Goal: Transaction & Acquisition: Purchase product/service

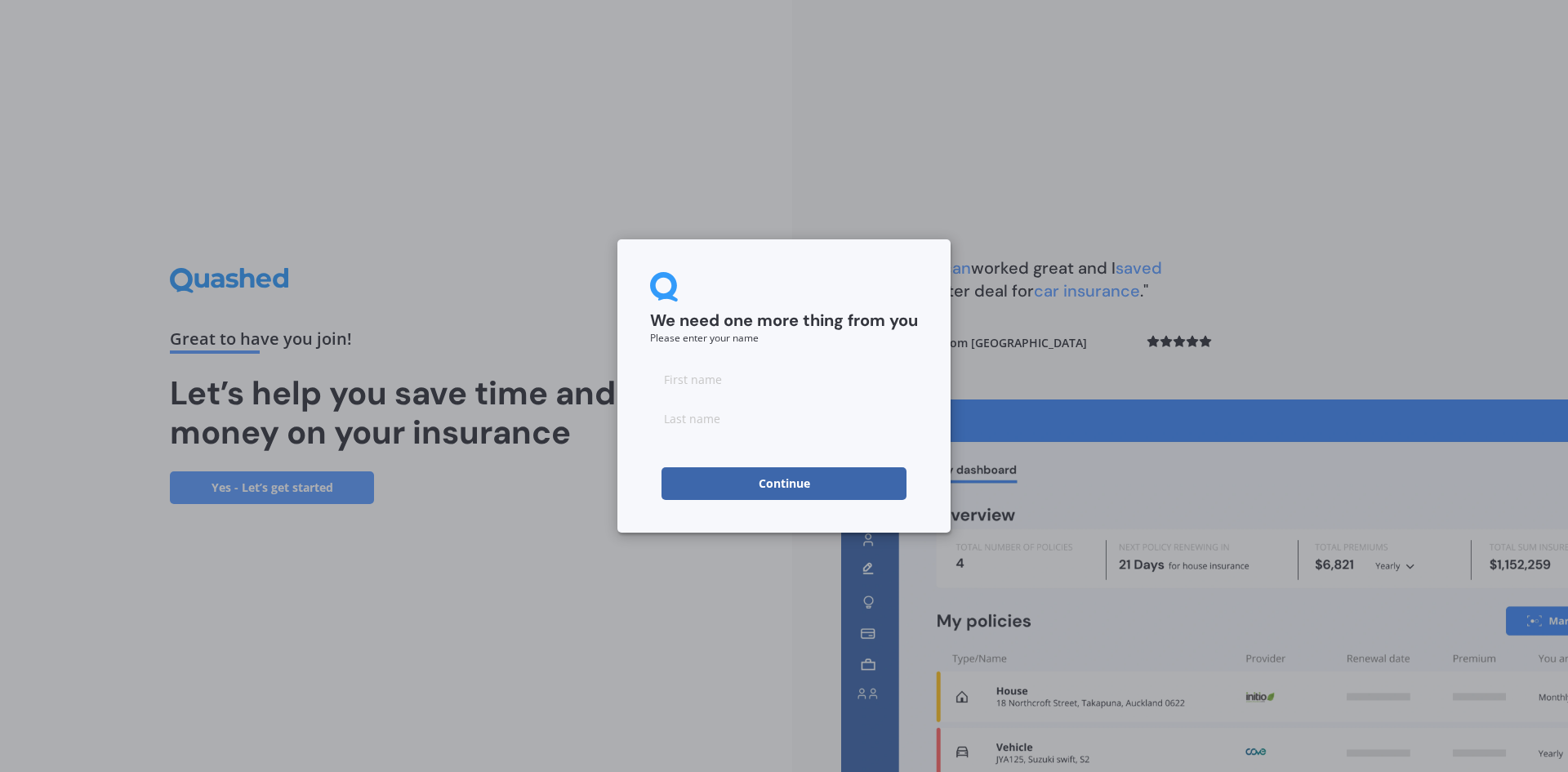
click at [797, 373] on input at bounding box center [784, 379] width 267 height 32
type input "[PERSON_NAME]"
click at [779, 421] on input at bounding box center [784, 418] width 267 height 32
type input "[PERSON_NAME]"
click at [791, 478] on button "Continue" at bounding box center [784, 484] width 245 height 32
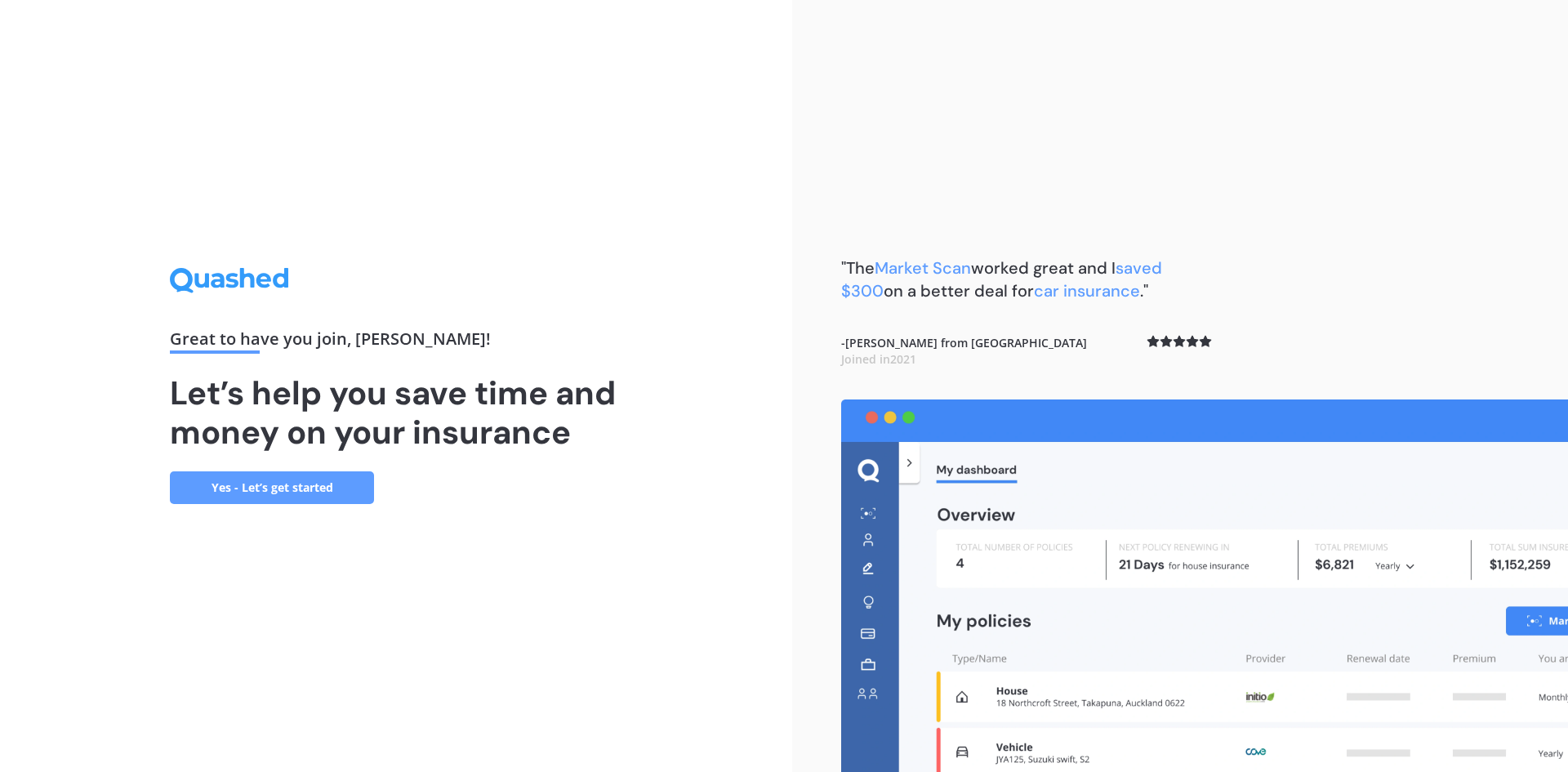
click at [316, 483] on link "Yes - Let’s get started" at bounding box center [272, 487] width 204 height 32
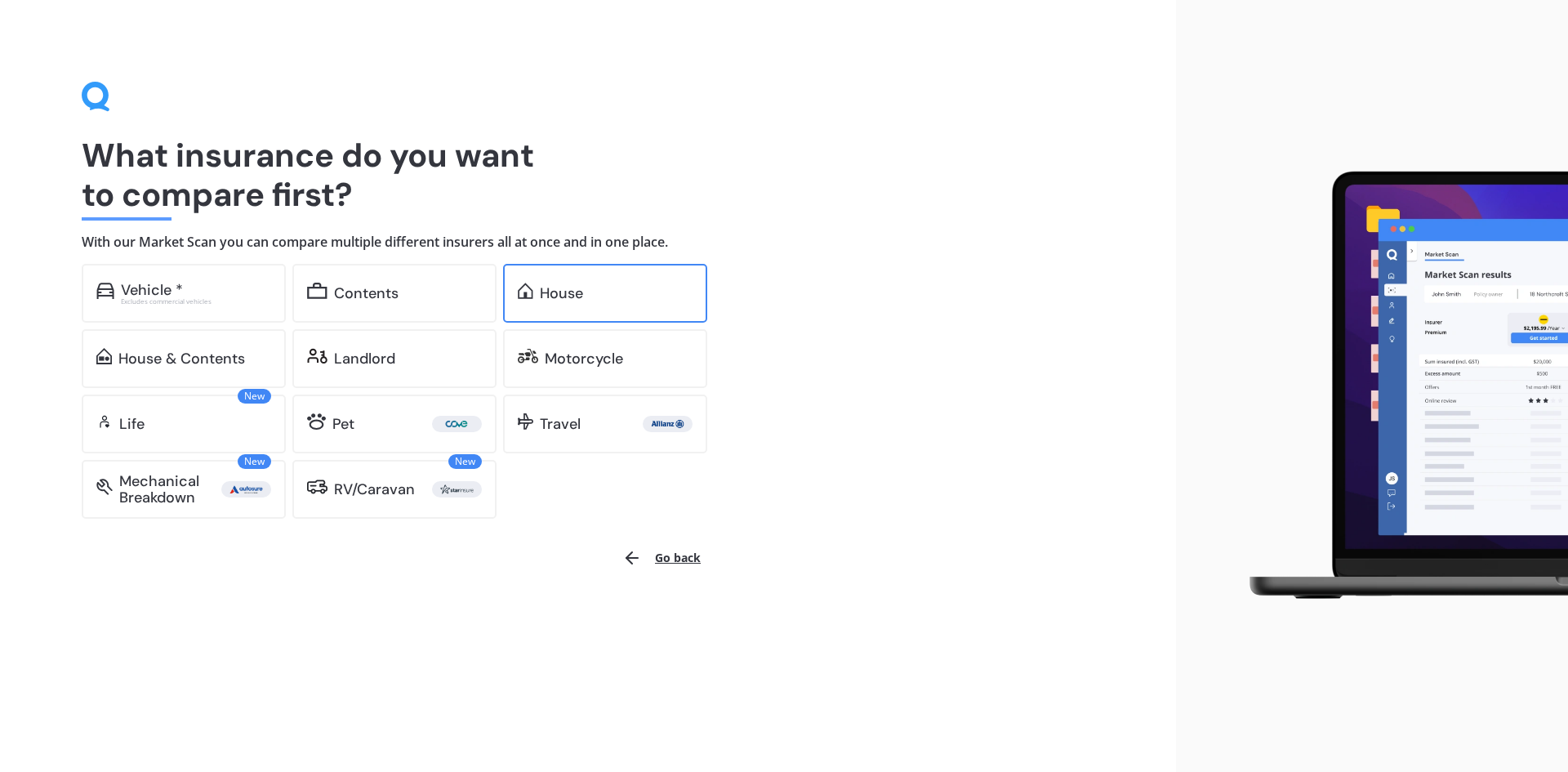
click at [616, 264] on div "House" at bounding box center [605, 293] width 204 height 59
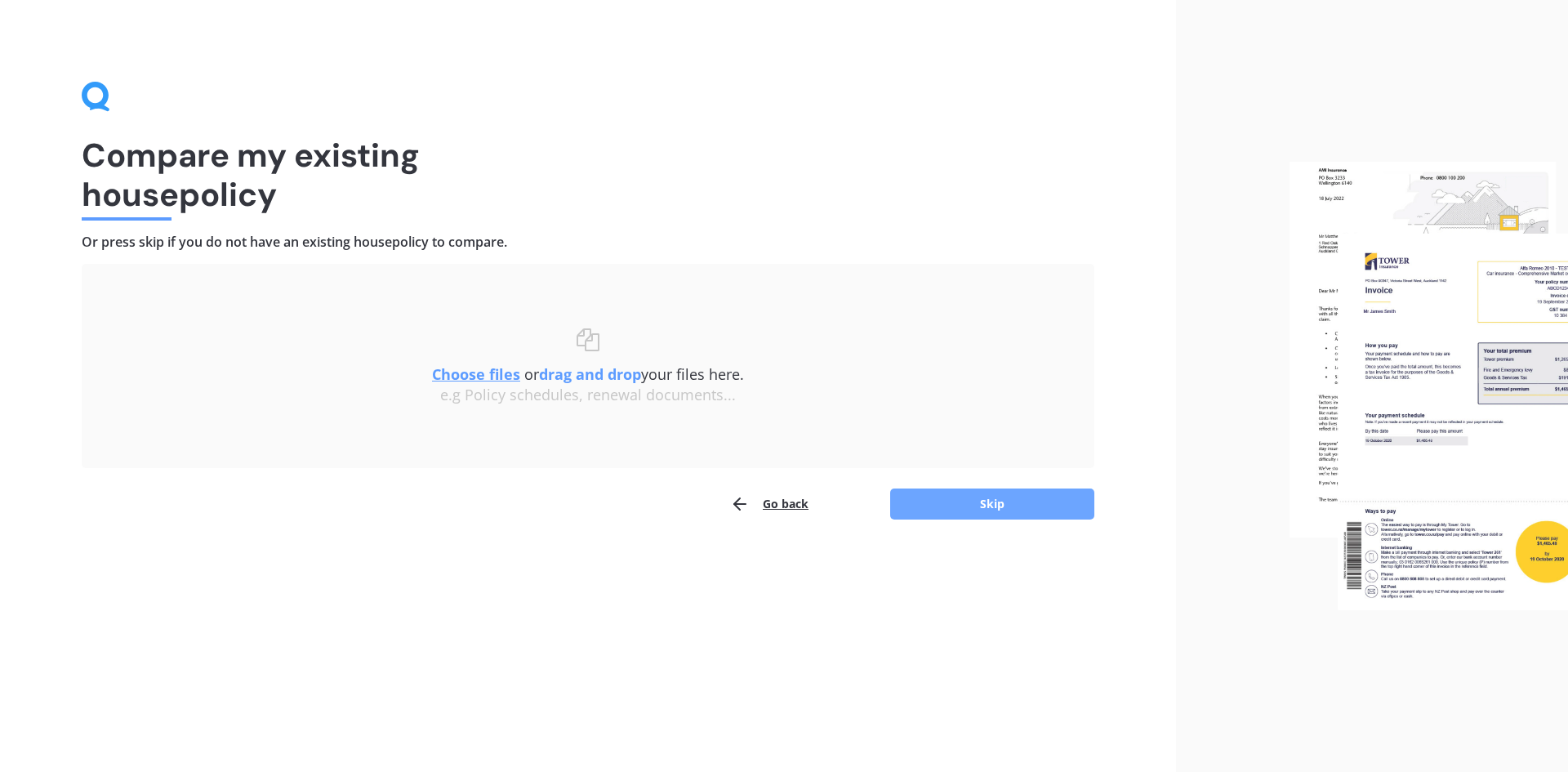
click at [983, 503] on button "Skip" at bounding box center [992, 504] width 204 height 31
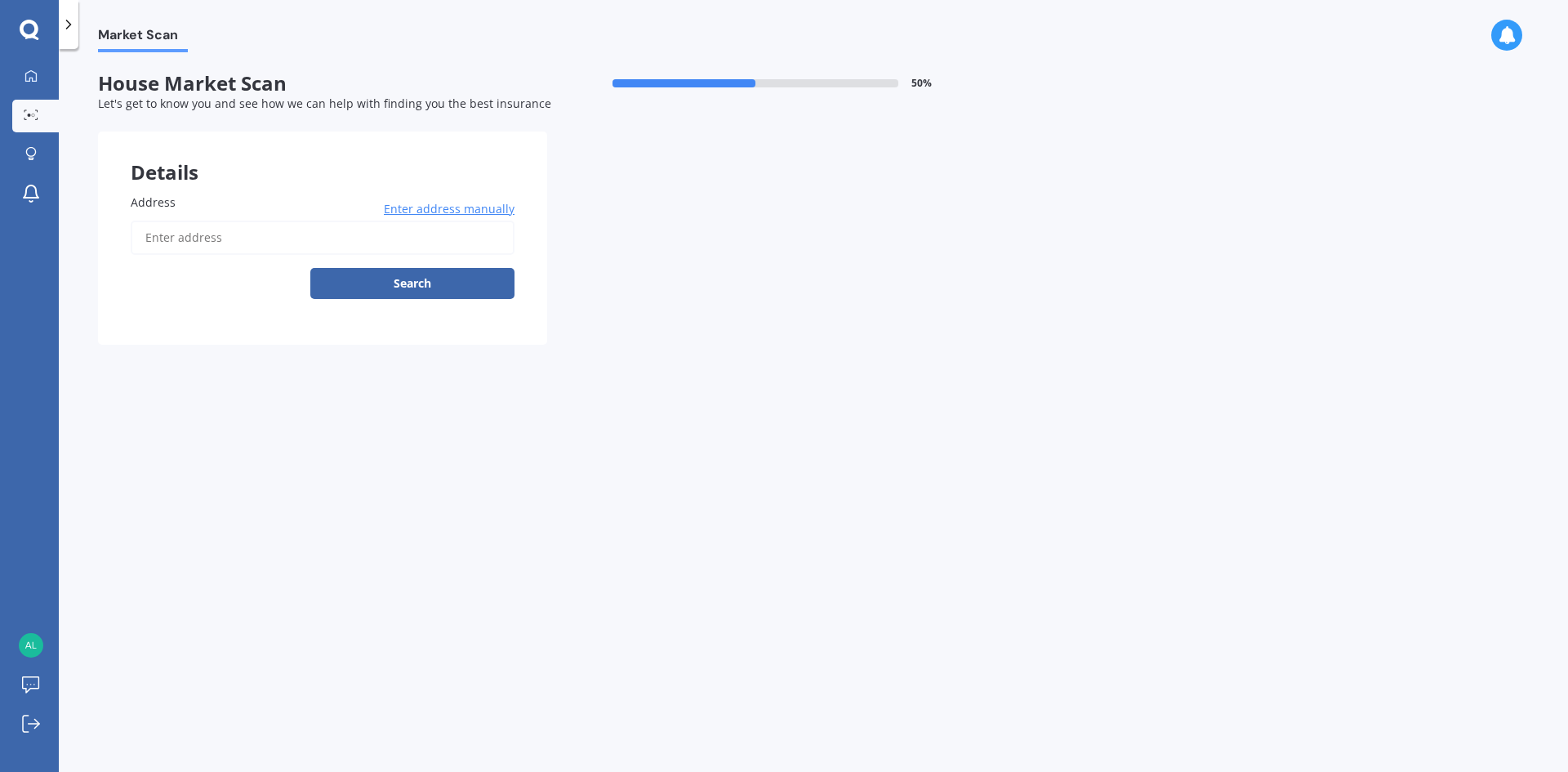
click at [194, 239] on input "Address" at bounding box center [322, 238] width 384 height 34
type input "[STREET_ADDRESS][PERSON_NAME]"
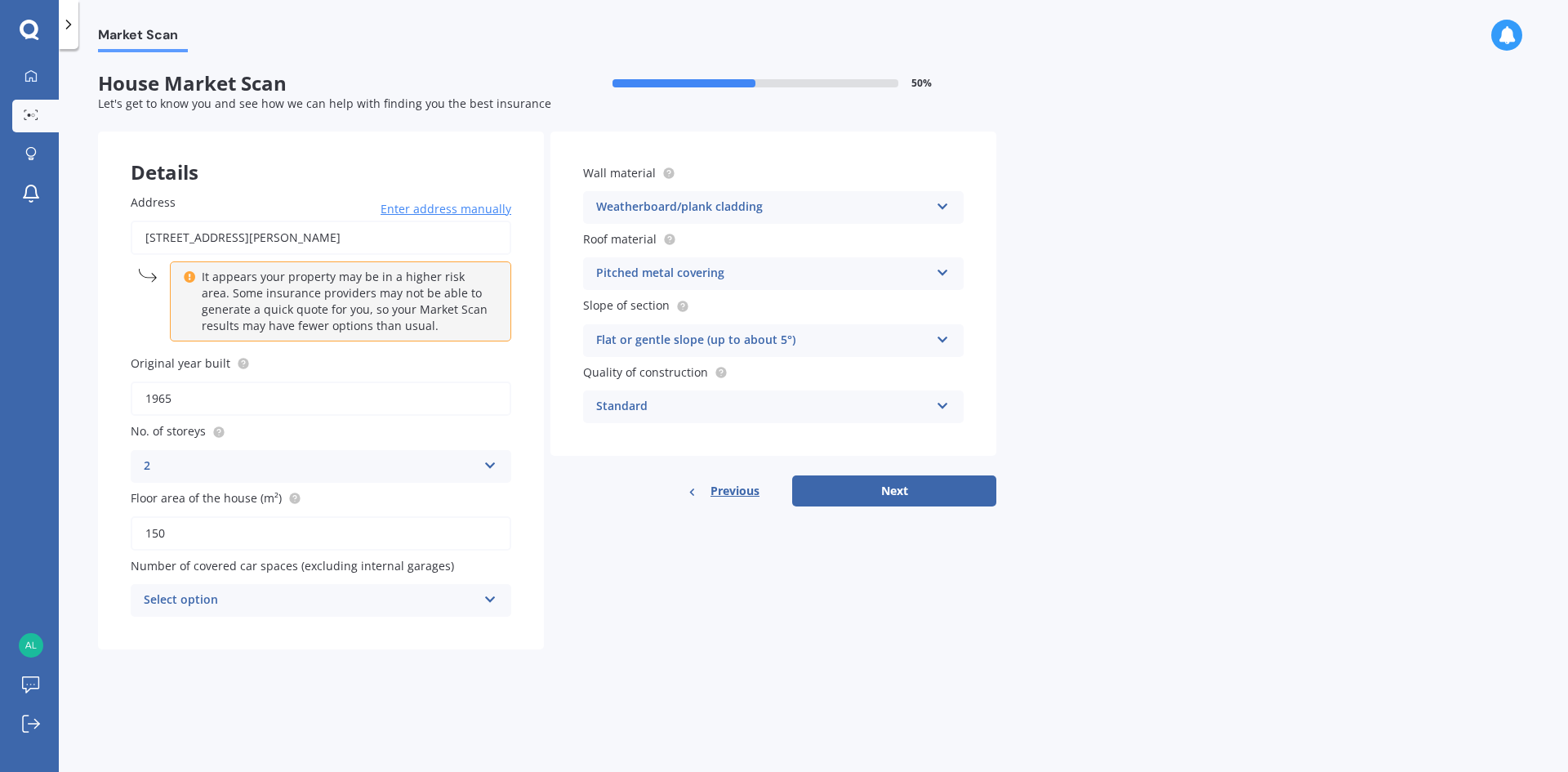
click at [733, 635] on div "Details Address [STREET_ADDRESS][PERSON_NAME] Enter address manually It appears…" at bounding box center [547, 391] width 898 height 518
click at [480, 604] on div "Select option 0 1 2 3 4 5+" at bounding box center [320, 600] width 380 height 32
click at [480, 604] on div "0 0 1 2 3 4 5+" at bounding box center [320, 600] width 380 height 32
click at [481, 605] on div "Select option 0 1 2 3 4 5+" at bounding box center [320, 600] width 380 height 32
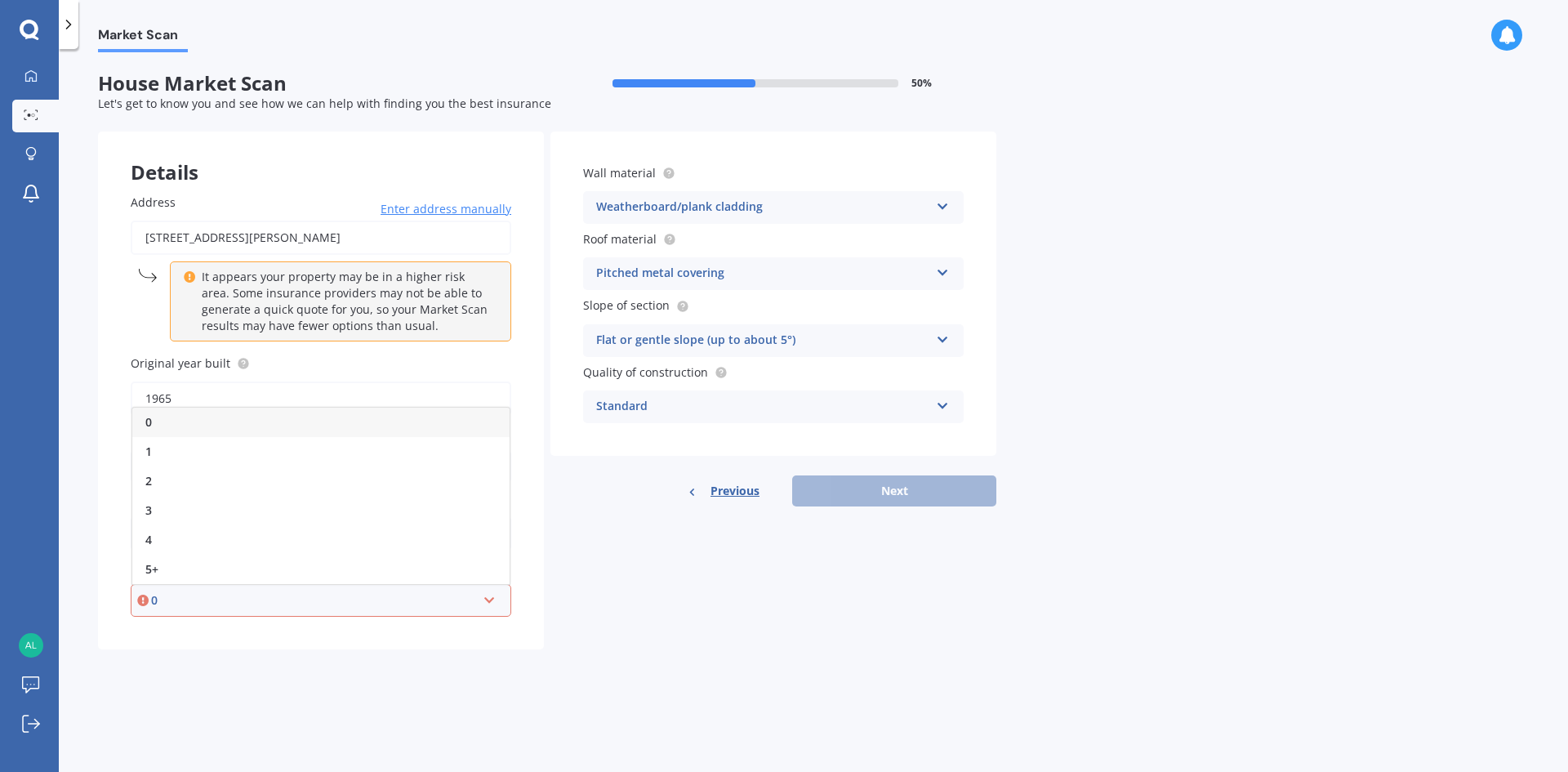
click at [208, 416] on div "0" at bounding box center [320, 422] width 377 height 29
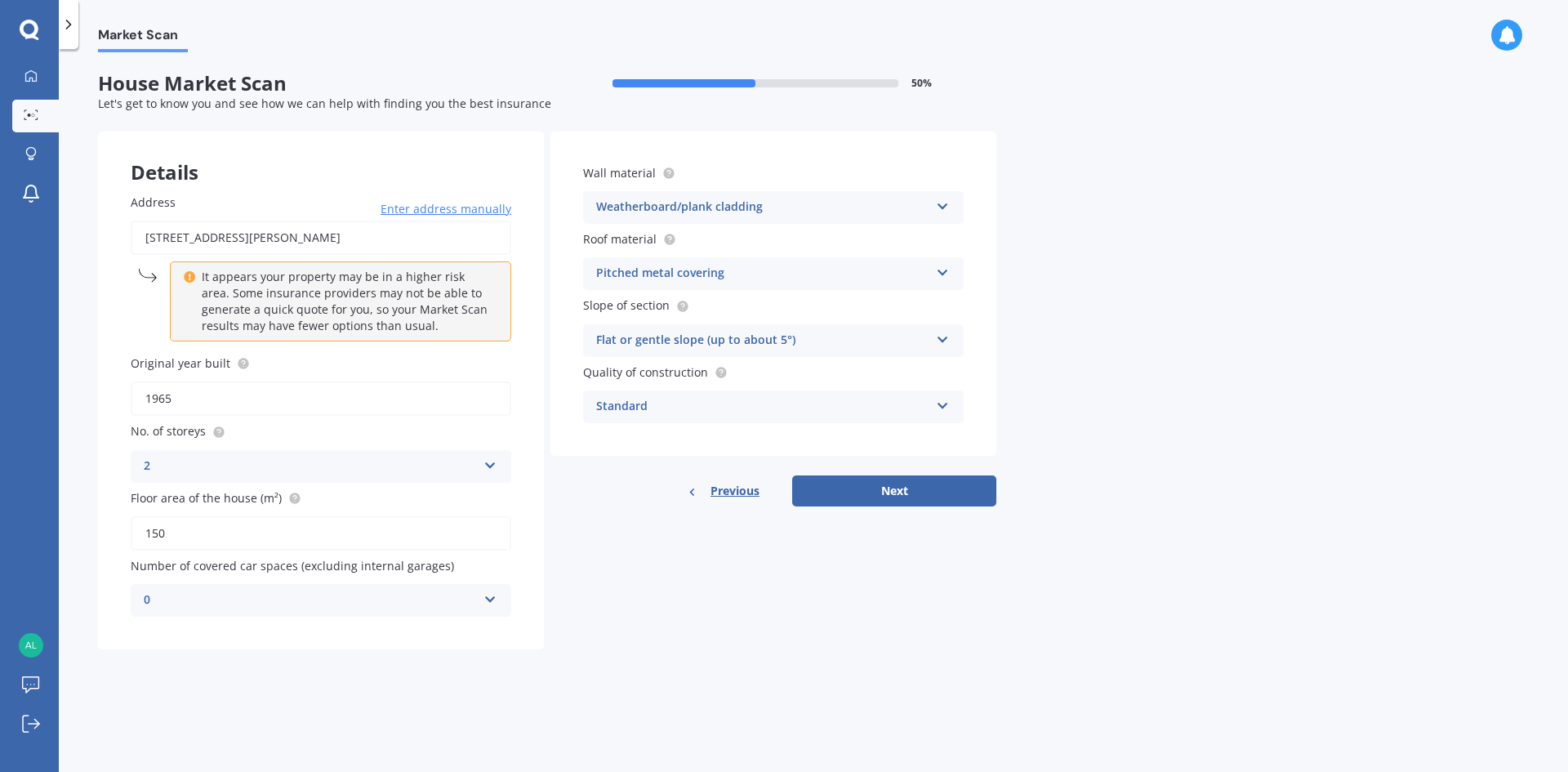
click at [726, 607] on div "Details Address [STREET_ADDRESS][PERSON_NAME] Enter address manually It appears…" at bounding box center [547, 391] width 898 height 518
click at [861, 280] on div "Pitched metal covering" at bounding box center [763, 274] width 333 height 20
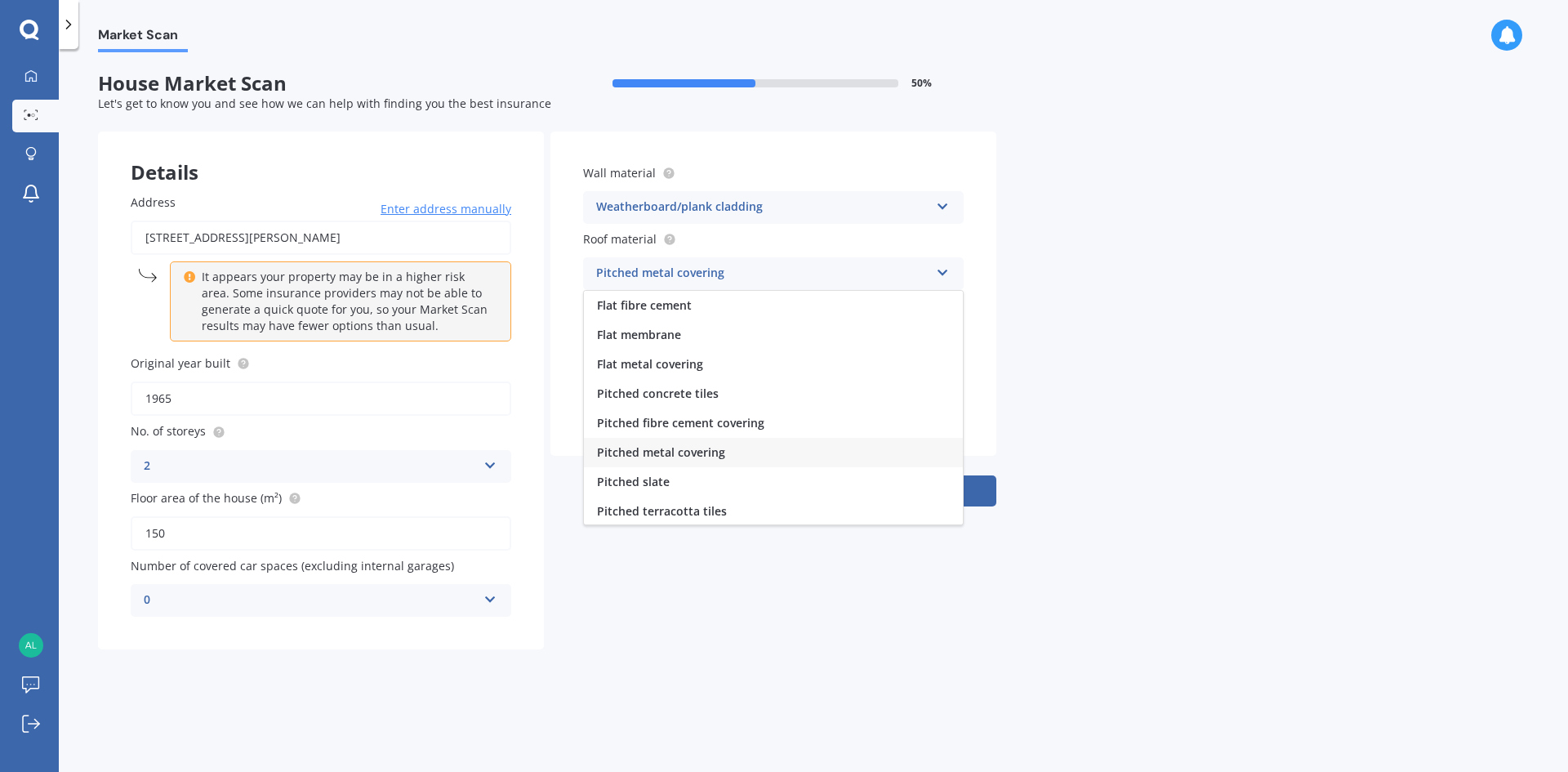
scroll to position [61, 0]
click at [1260, 393] on div "Market Scan House Market Scan 50 % Let's get to know you and see how we can hel…" at bounding box center [813, 414] width 1509 height 723
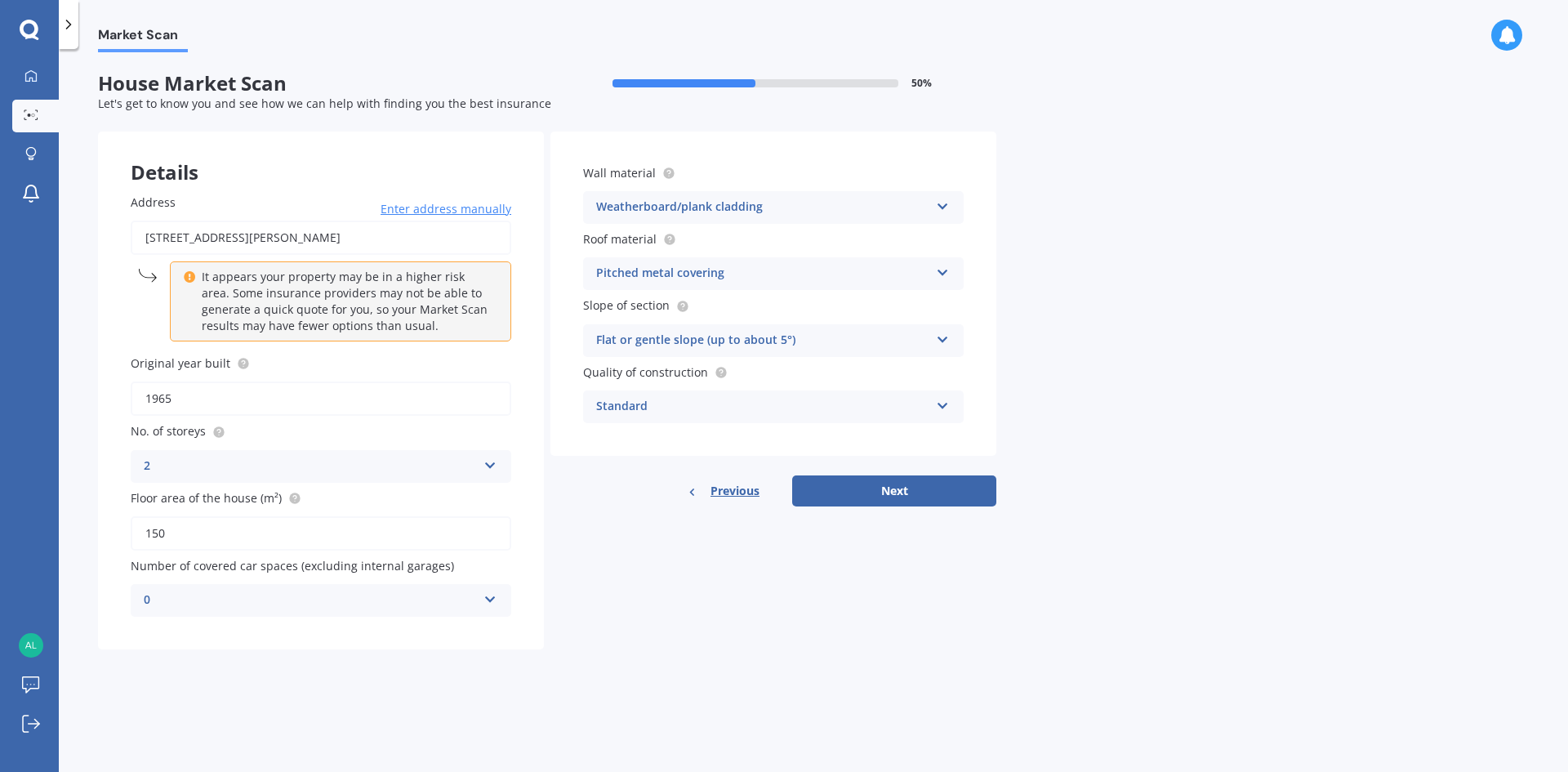
click at [883, 345] on div "Flat or gentle slope (up to about 5°)" at bounding box center [763, 340] width 333 height 20
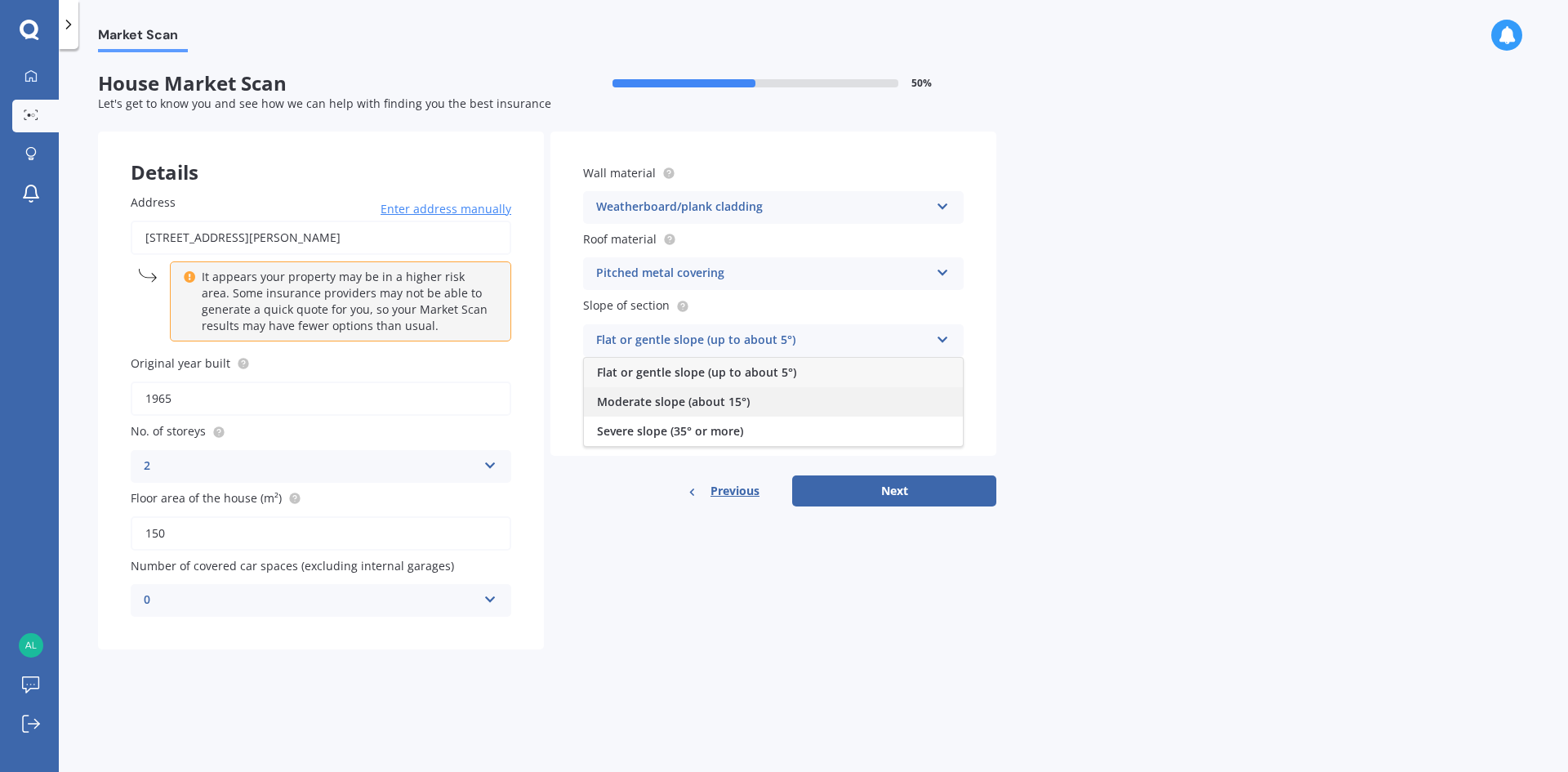
click at [797, 404] on div "Moderate slope (about 15°)" at bounding box center [772, 402] width 379 height 29
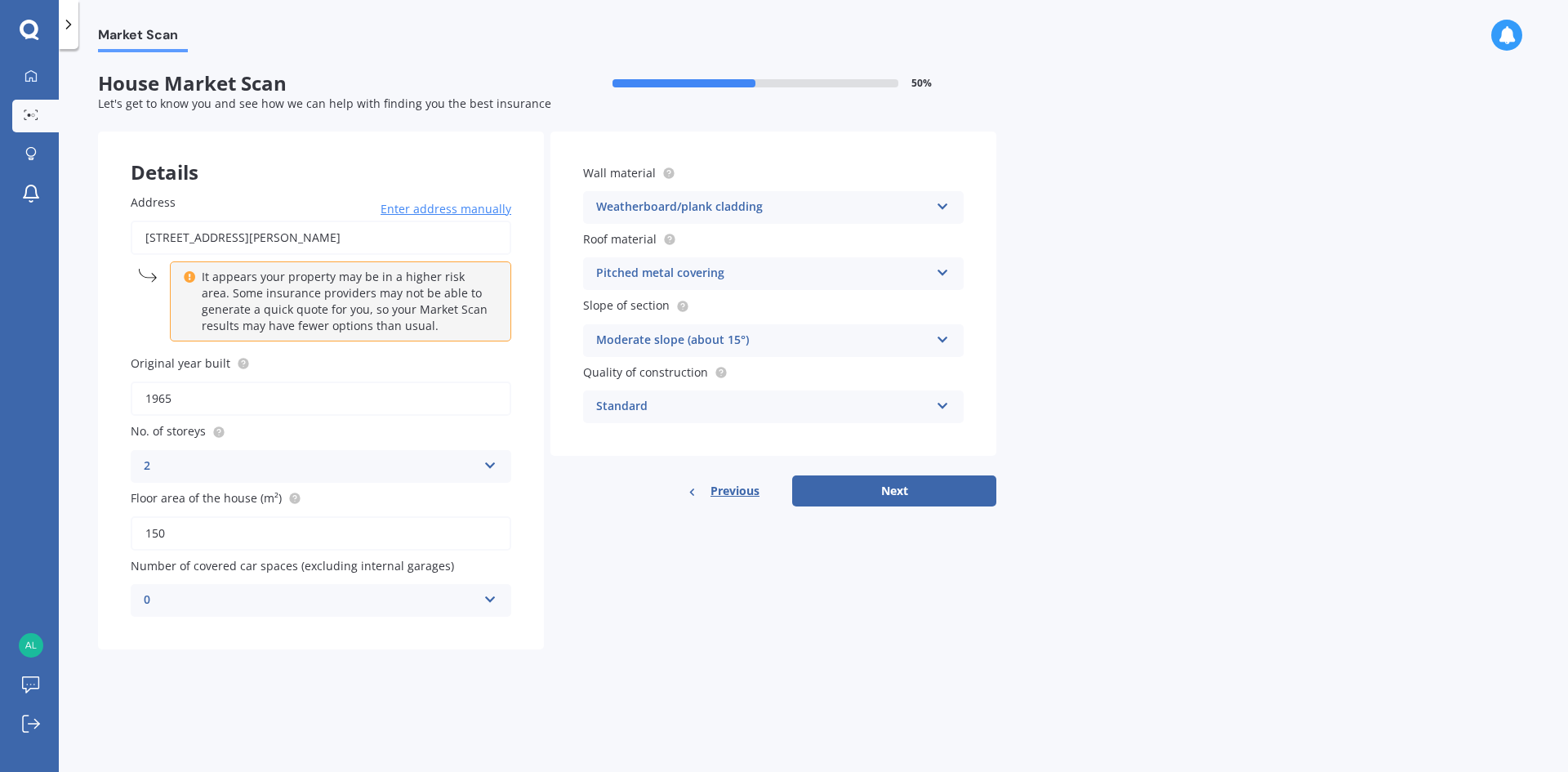
click at [794, 411] on div "Standard" at bounding box center [763, 406] width 333 height 20
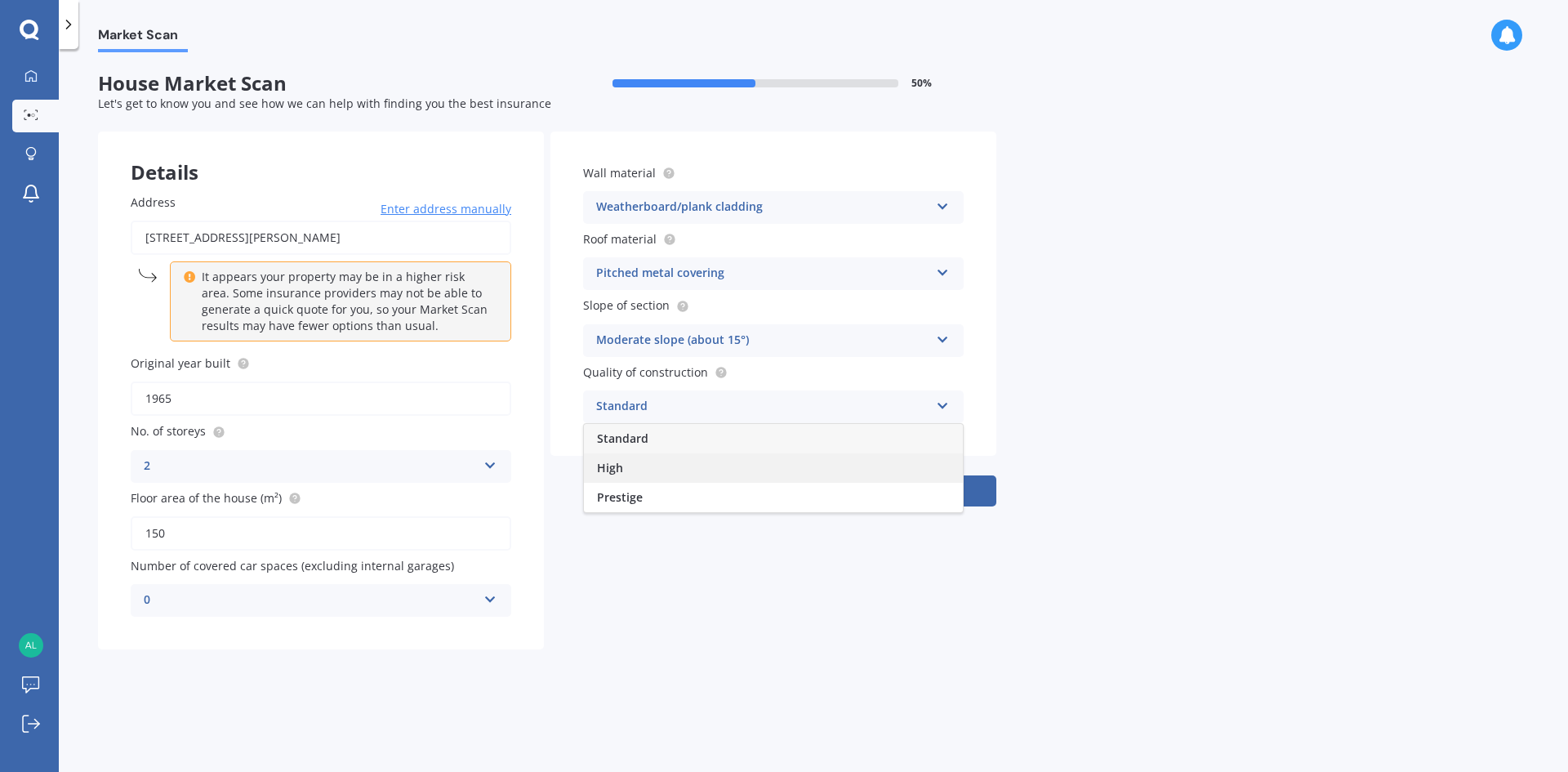
click at [681, 464] on div "High" at bounding box center [772, 468] width 379 height 29
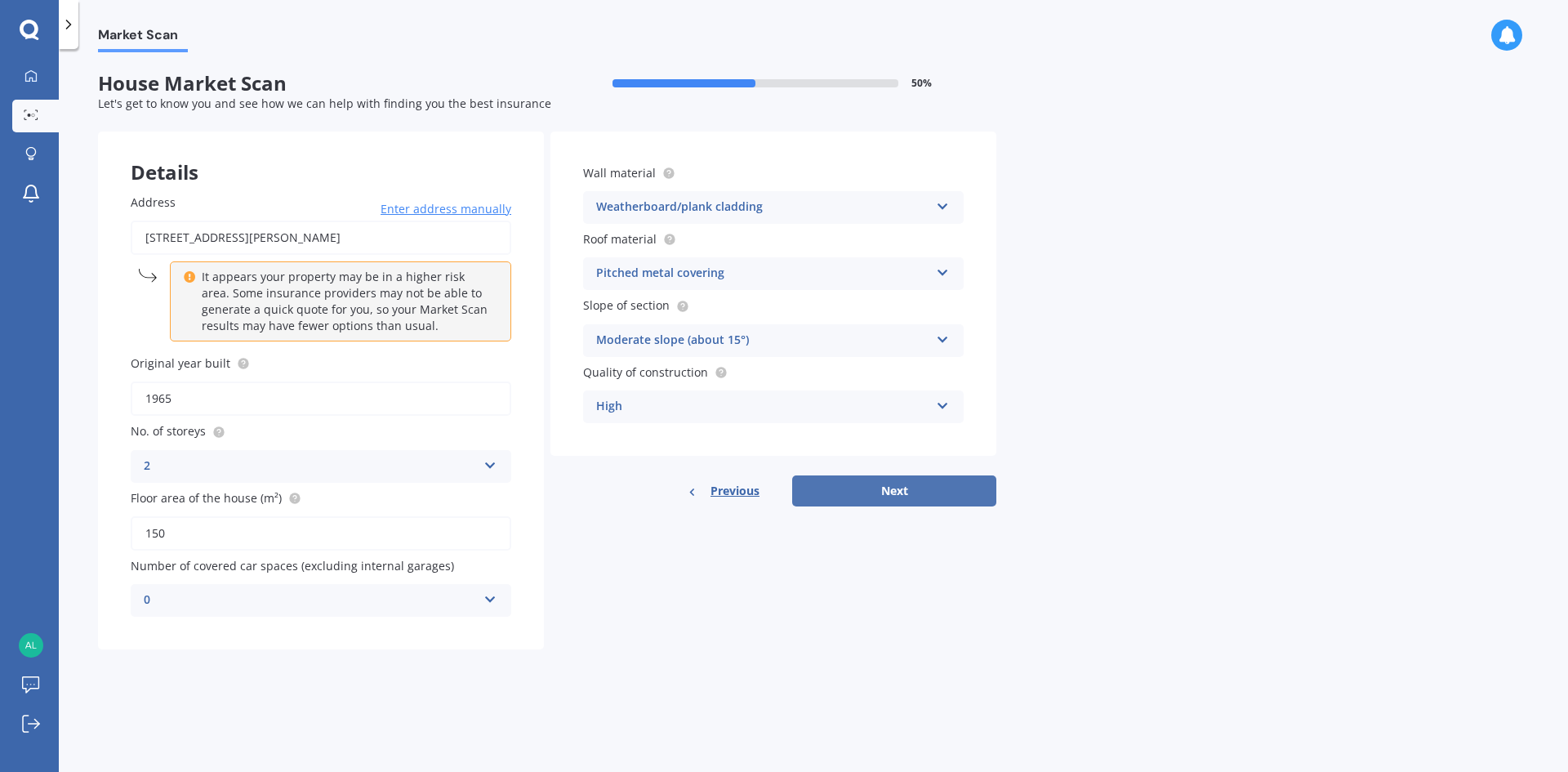
click at [925, 492] on button "Next" at bounding box center [894, 491] width 204 height 31
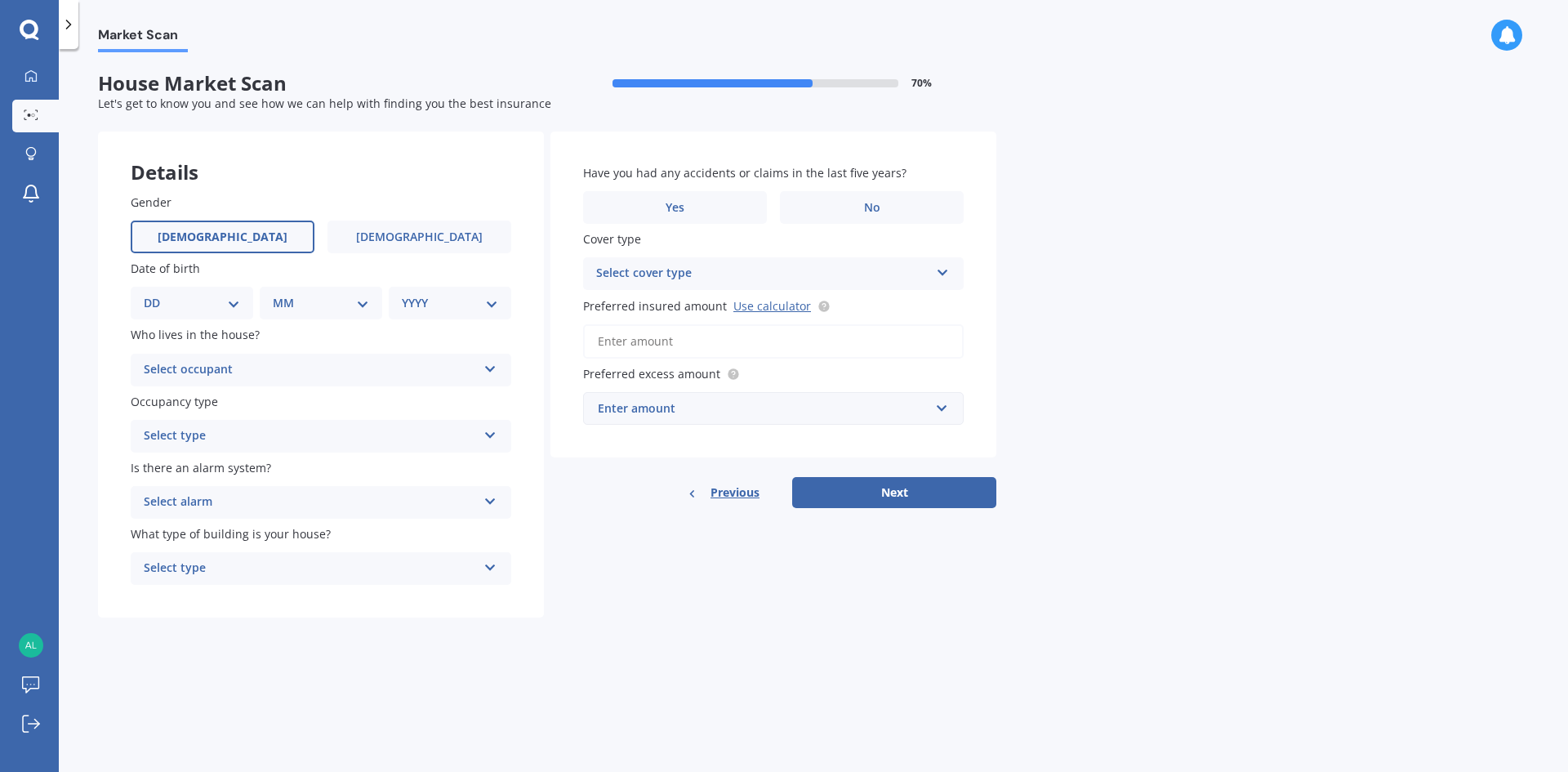
click at [217, 242] on span "[DEMOGRAPHIC_DATA]" at bounding box center [222, 237] width 130 height 14
click at [0, 0] on input "[DEMOGRAPHIC_DATA]" at bounding box center [0, 0] width 0 height 0
drag, startPoint x: 212, startPoint y: 286, endPoint x: 210, endPoint y: 300, distance: 14.1
click at [210, 292] on div "DD 01 02 03 04 05 06 07 08 09 10 11 12 13 14 15 16 17 18 19 20 21 22 23 24 25 2…" at bounding box center [191, 303] width 122 height 32
click at [210, 300] on select "DD 01 02 03 04 05 06 07 08 09 10 11 12 13 14 15 16 17 18 19 20 21 22 23 24 25 2…" at bounding box center [191, 303] width 97 height 18
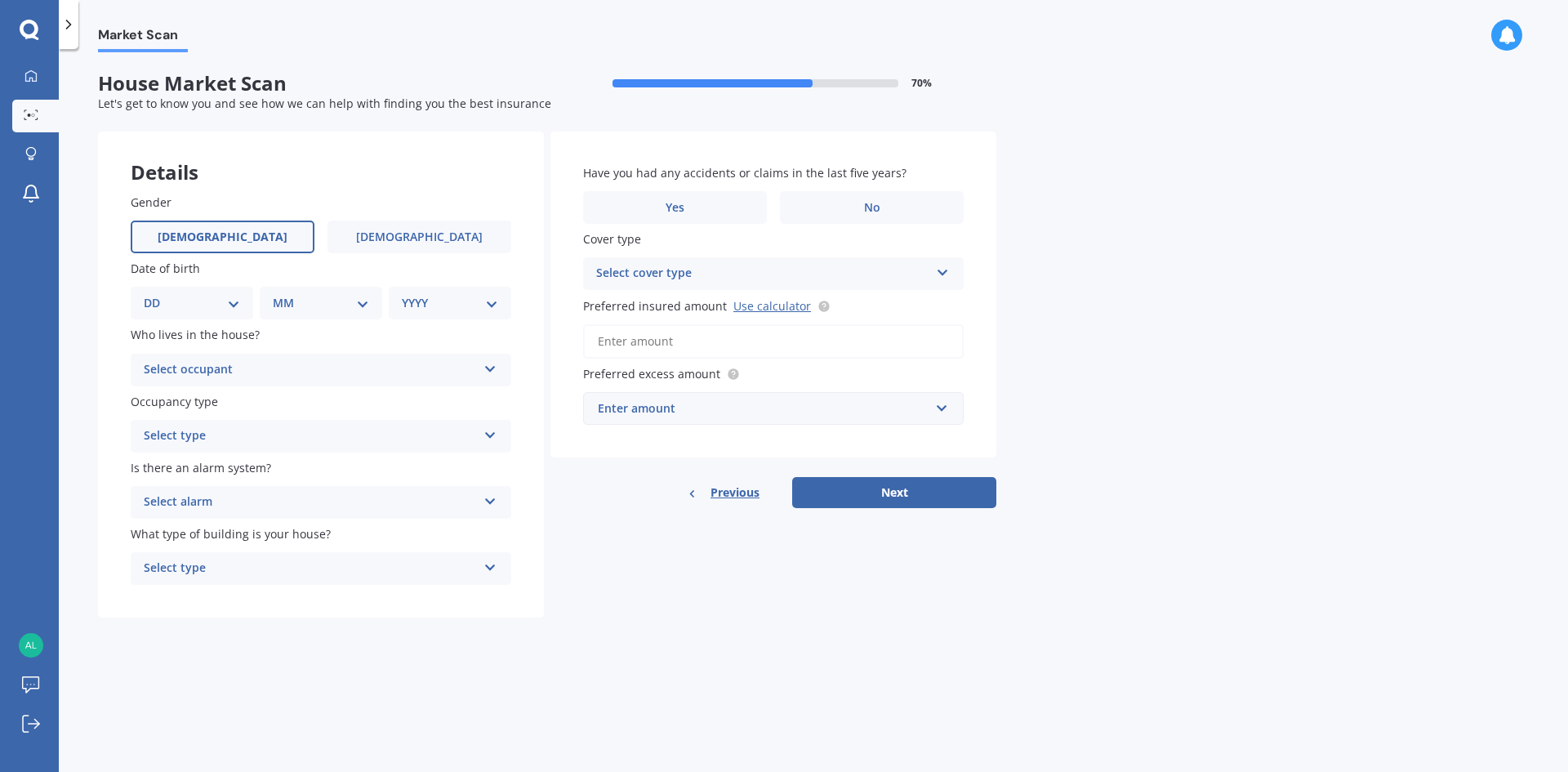
click at [210, 300] on select "DD 01 02 03 04 05 06 07 08 09 10 11 12 13 14 15 16 17 18 19 20 21 22 23 24 25 2…" at bounding box center [191, 303] width 97 height 18
select select "10"
click at [156, 294] on select "DD 01 02 03 04 05 06 07 08 09 10 11 12 13 14 15 16 17 18 19 20 21 22 23 24 25 2…" at bounding box center [191, 303] width 97 height 18
click at [291, 310] on select "MM 01 02 03 04 05 06 07 08 09 10 11 12" at bounding box center [324, 303] width 90 height 18
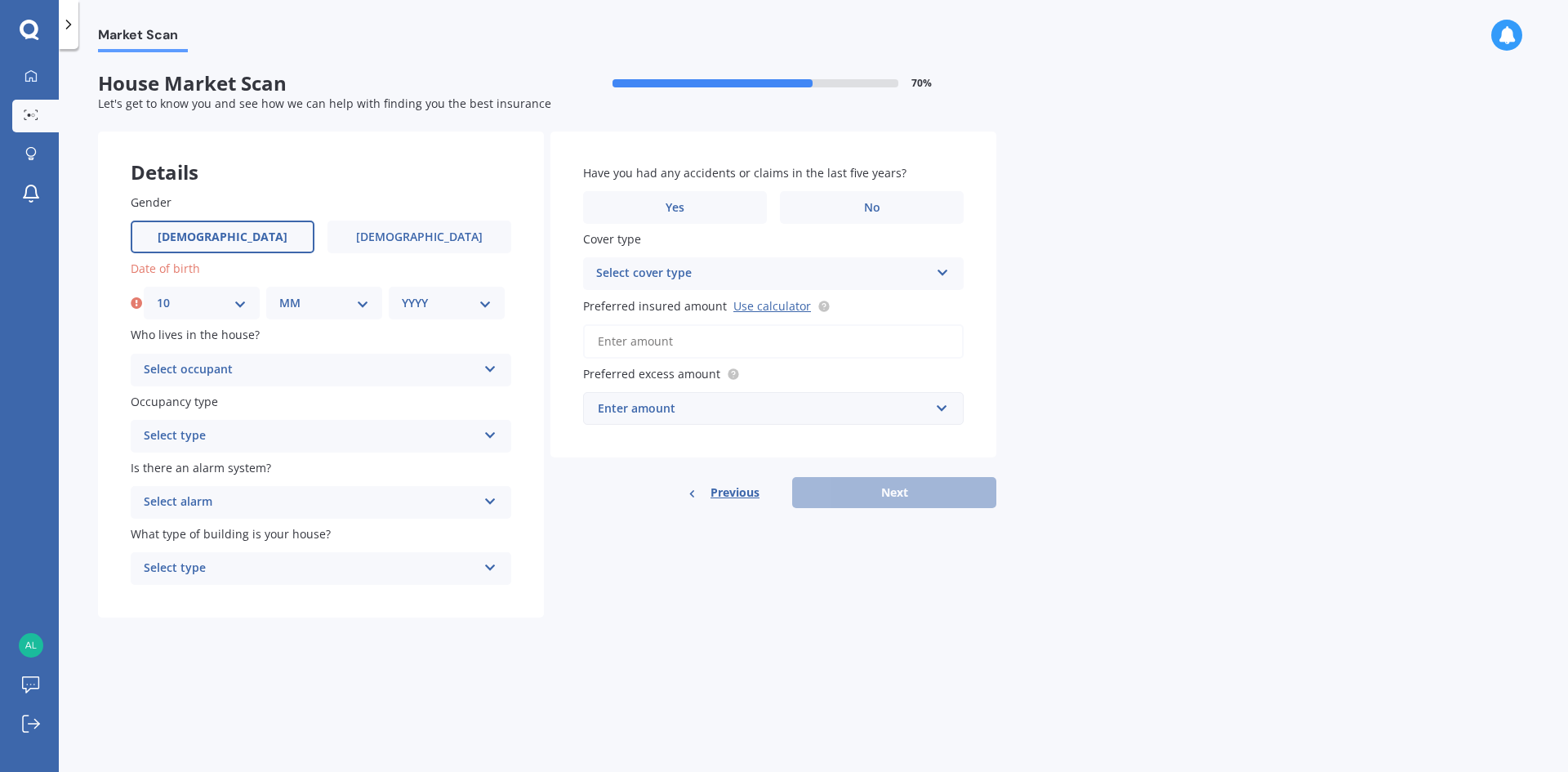
select select "03"
click at [279, 294] on select "MM 01 02 03 04 05 06 07 08 09 10 11 12" at bounding box center [324, 303] width 90 height 18
click at [420, 304] on select "YYYY 2009 2008 2007 2006 2005 2004 2003 2002 2001 2000 1999 1998 1997 1996 1995…" at bounding box center [446, 303] width 90 height 18
select select "1993"
click at [402, 294] on select "YYYY 2009 2008 2007 2006 2005 2004 2003 2002 2001 2000 1999 1998 1997 1996 1995…" at bounding box center [446, 303] width 90 height 18
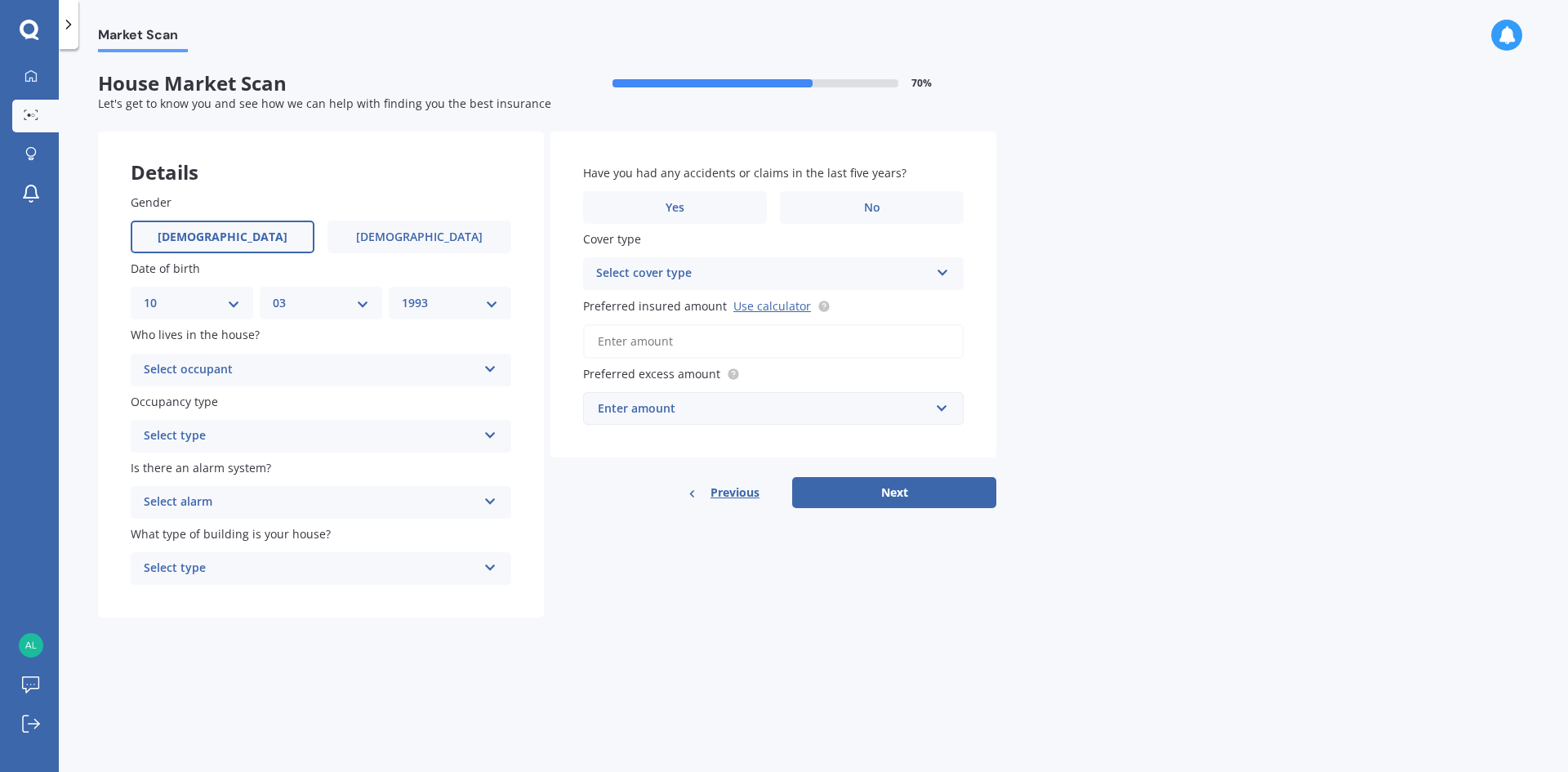
click at [218, 362] on div "Select occupant" at bounding box center [310, 369] width 333 height 20
click at [214, 407] on div "Owner" at bounding box center [320, 402] width 379 height 29
click at [213, 431] on div "Select type" at bounding box center [310, 436] width 333 height 20
click at [208, 472] on div "Permanent" at bounding box center [320, 468] width 379 height 29
click at [216, 508] on div "Select alarm" at bounding box center [310, 502] width 333 height 20
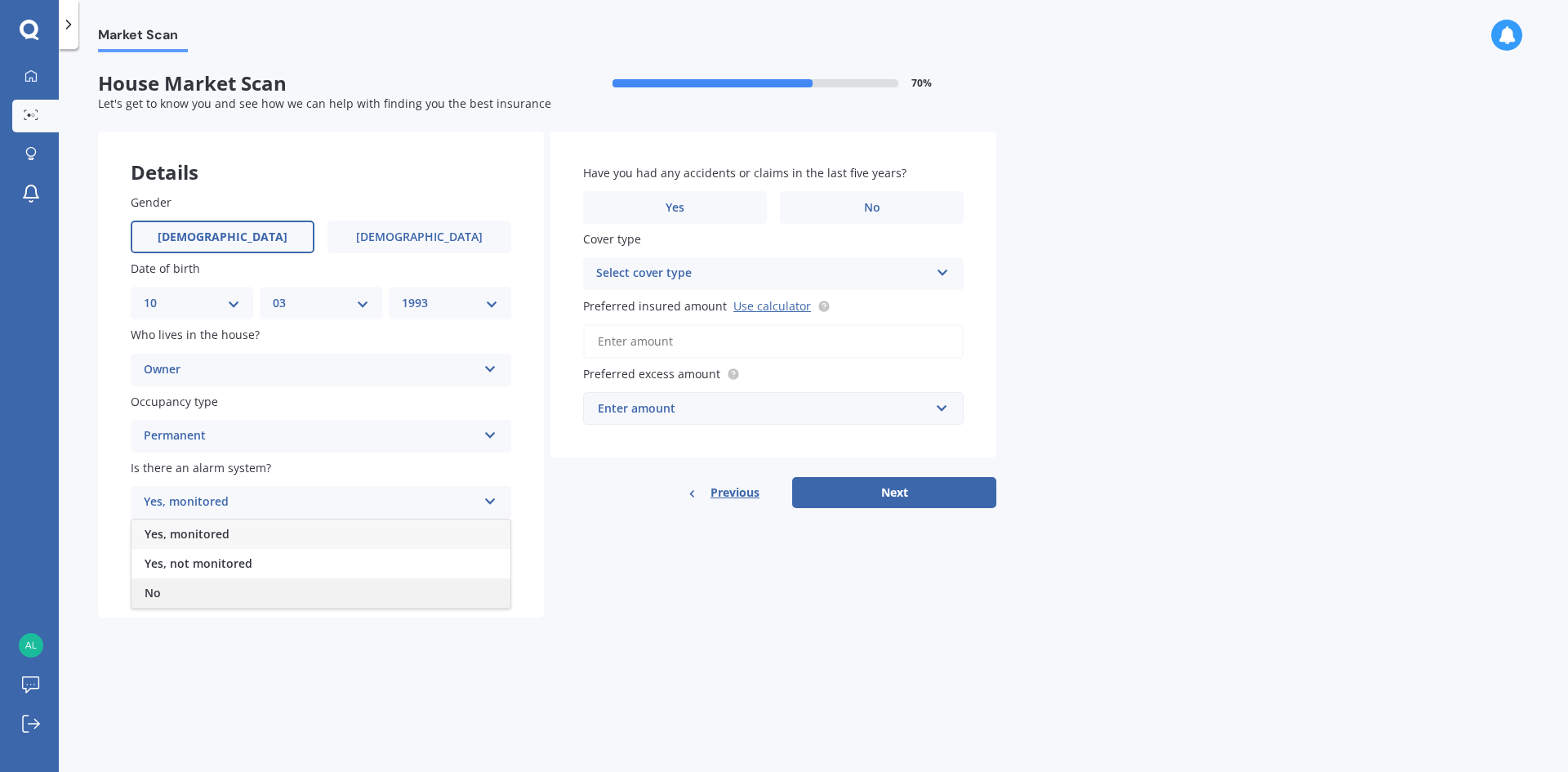
click at [193, 588] on div "No" at bounding box center [320, 593] width 379 height 29
click at [204, 569] on div "Select type" at bounding box center [310, 569] width 333 height 20
click at [208, 599] on span "Freestanding" at bounding box center [180, 600] width 73 height 15
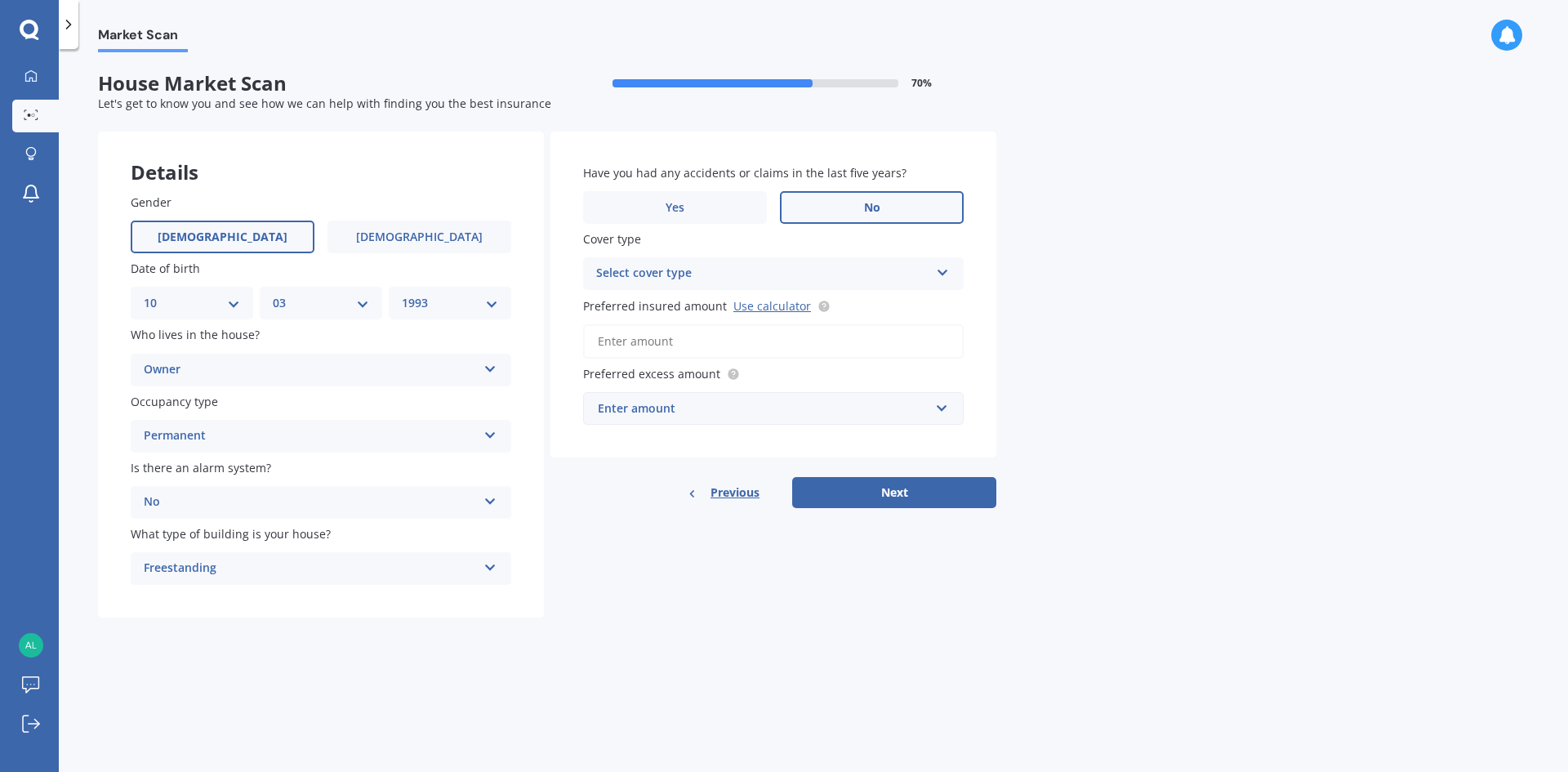
click at [837, 204] on label "No" at bounding box center [872, 208] width 184 height 32
click at [0, 0] on input "No" at bounding box center [0, 0] width 0 height 0
click at [672, 286] on div "Select cover type High" at bounding box center [772, 274] width 380 height 32
click at [669, 267] on div "High" at bounding box center [763, 274] width 333 height 20
click at [676, 275] on div "Select cover type" at bounding box center [766, 274] width 325 height 18
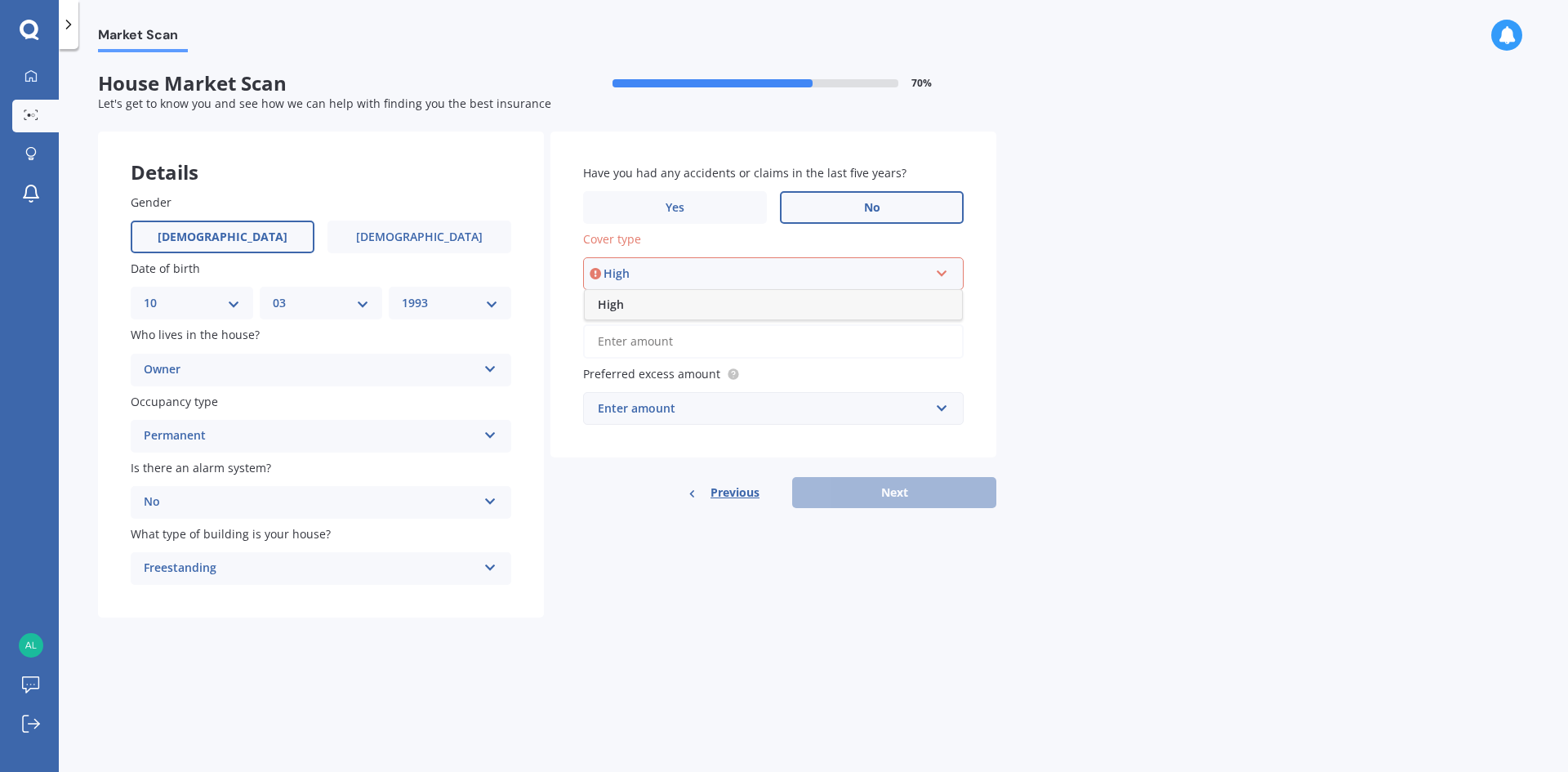
click at [676, 285] on div "High High" at bounding box center [772, 274] width 380 height 32
click at [676, 268] on div "Select cover type" at bounding box center [766, 274] width 325 height 18
click at [672, 315] on div "High" at bounding box center [772, 304] width 377 height 29
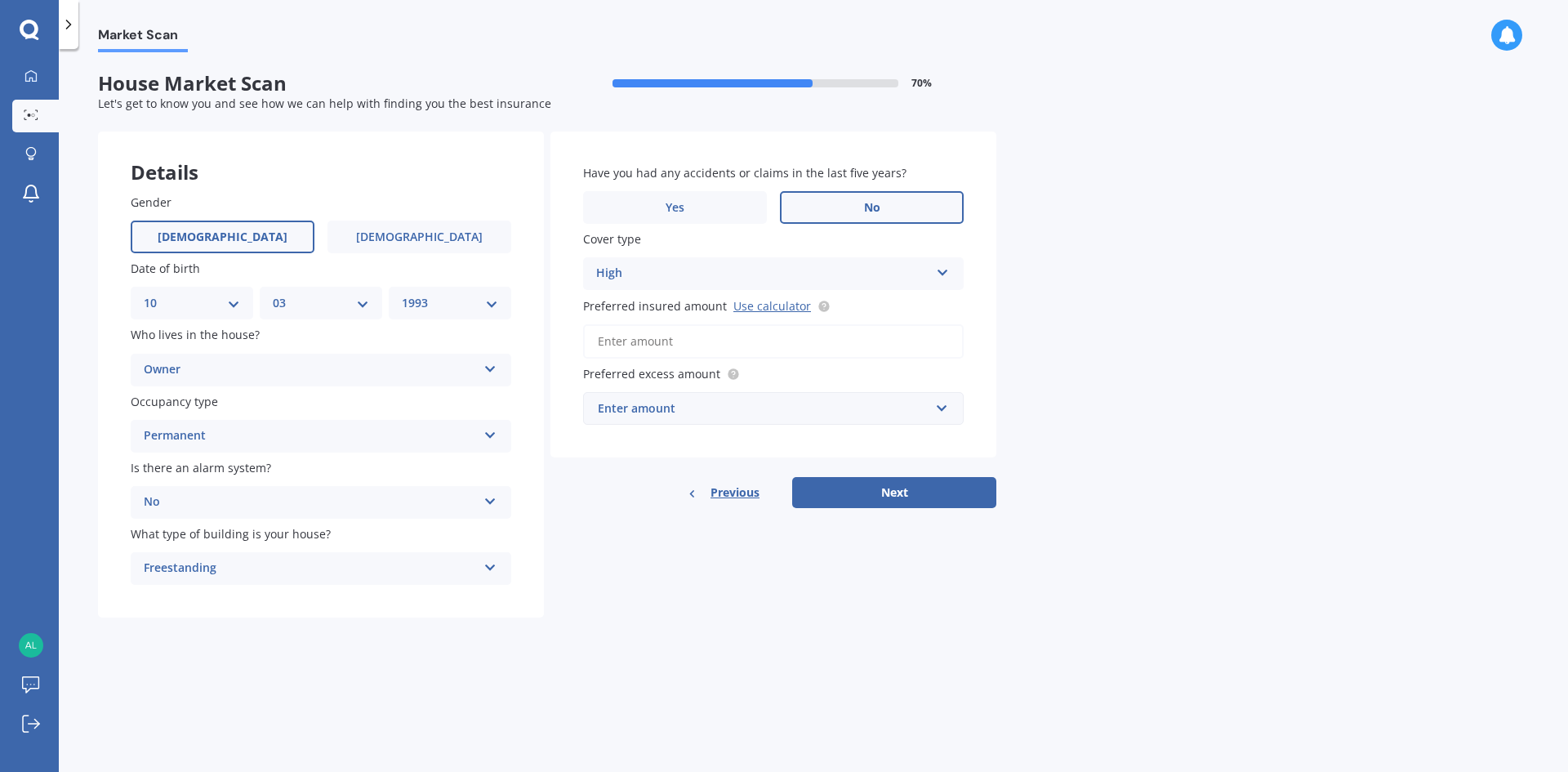
click at [653, 413] on div "Enter amount" at bounding box center [763, 408] width 332 height 18
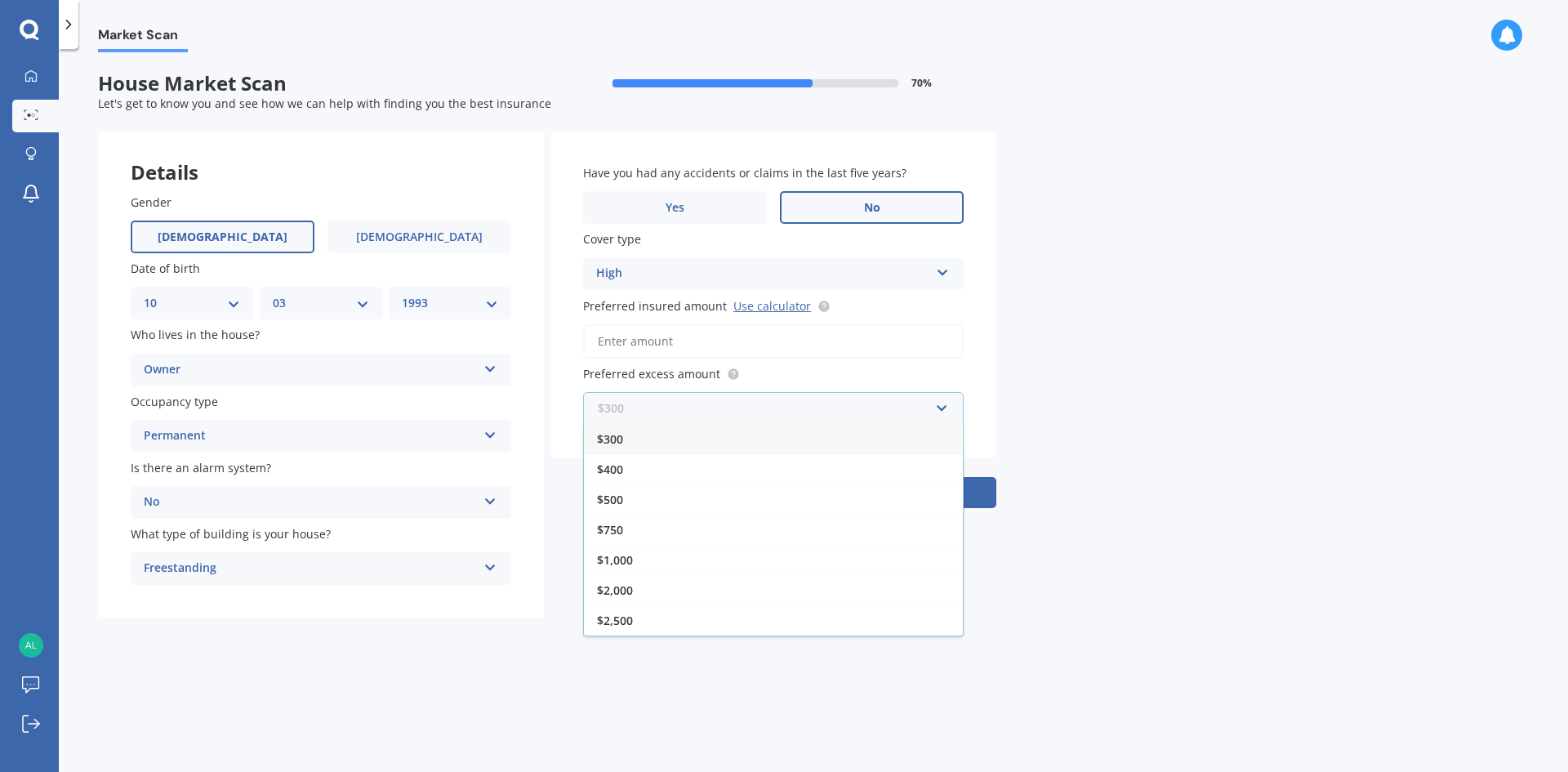
click at [653, 413] on input "text" at bounding box center [767, 409] width 366 height 31
click at [673, 621] on div "$2,500" at bounding box center [772, 620] width 379 height 30
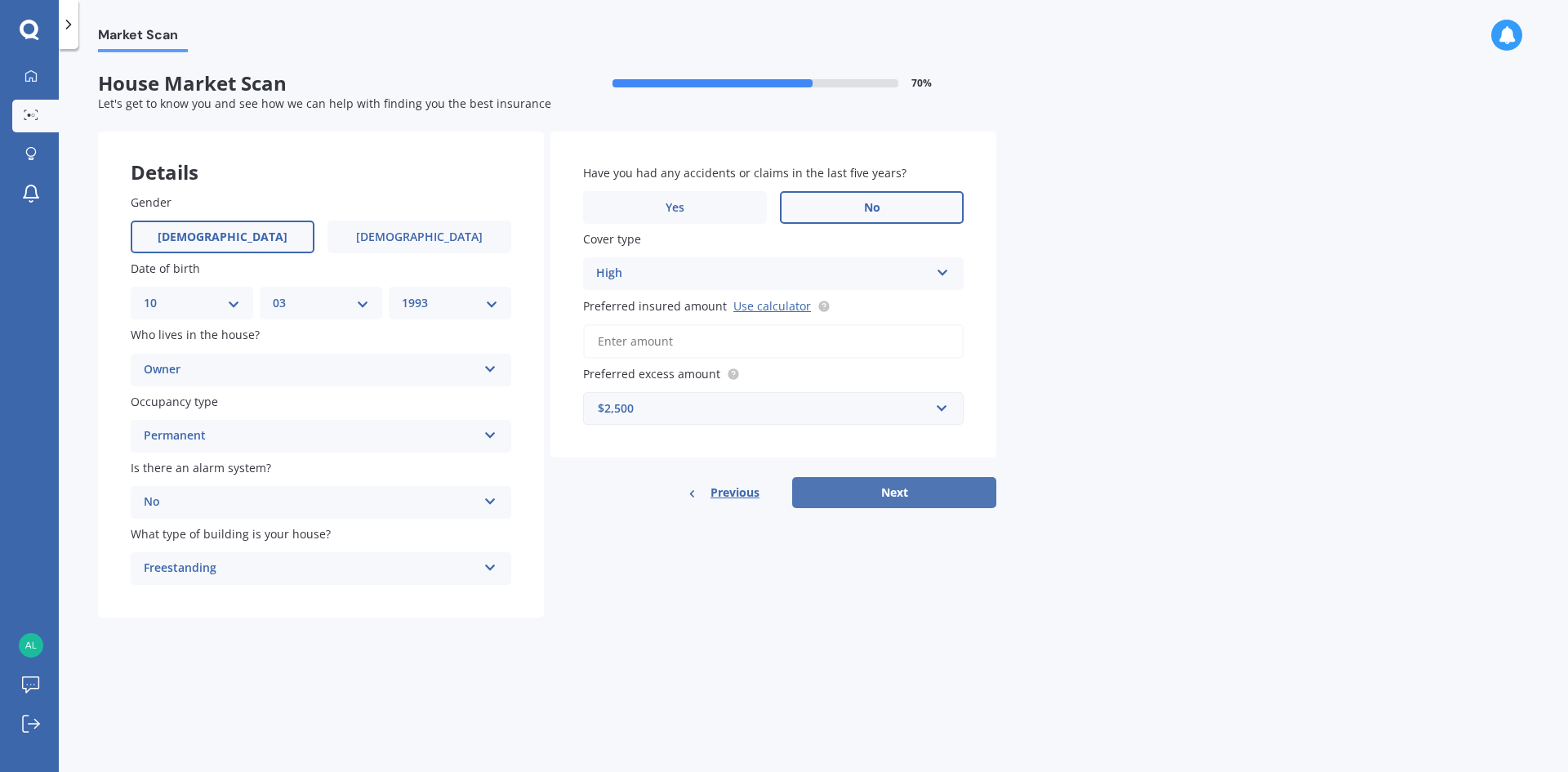
click at [893, 492] on button "Next" at bounding box center [894, 492] width 204 height 31
click at [754, 305] on link "Use calculator" at bounding box center [772, 306] width 78 height 15
click at [661, 337] on input "Preferred insured amount Use calculator" at bounding box center [772, 341] width 380 height 34
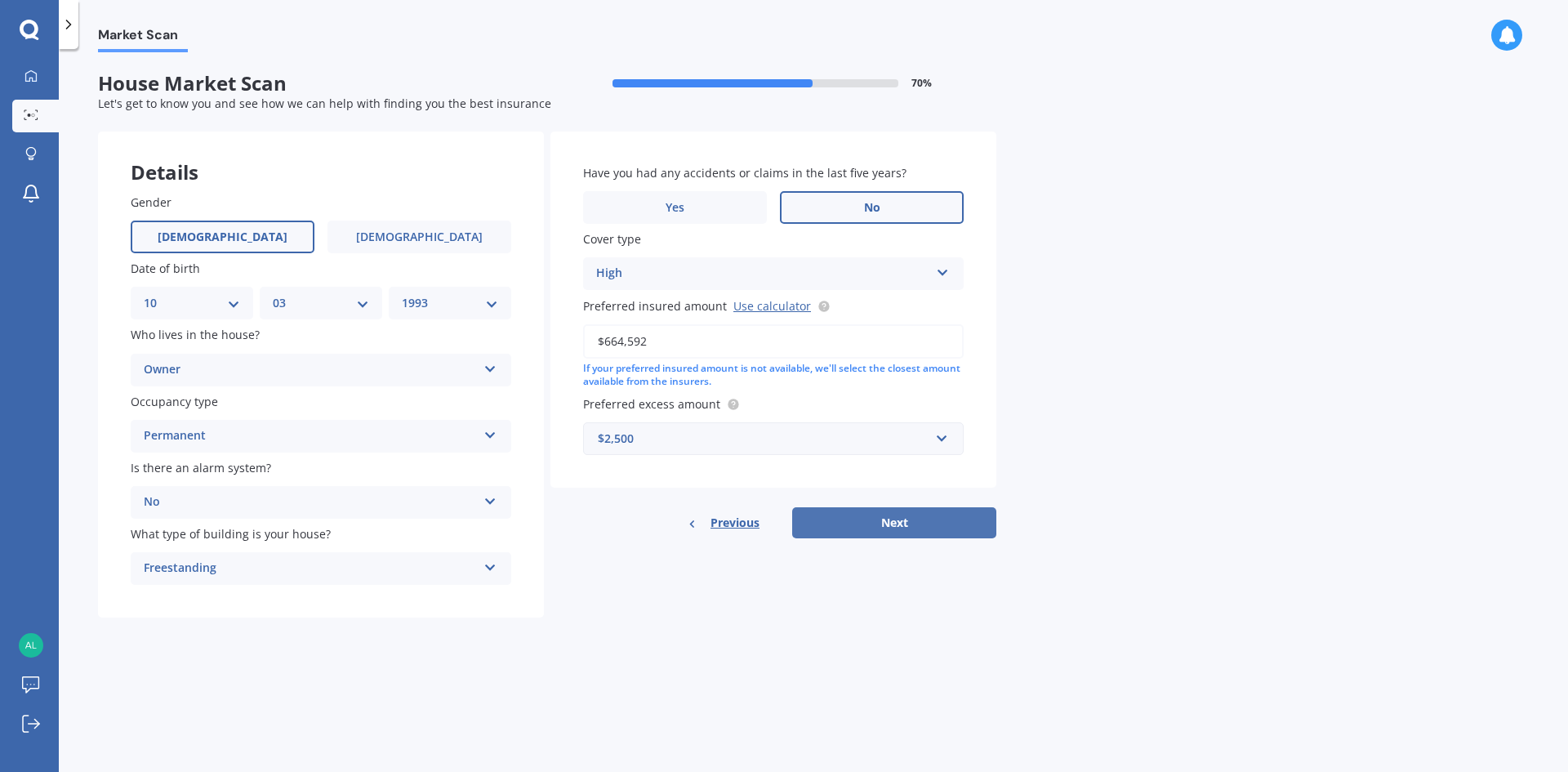
type input "$664,592"
click at [850, 522] on button "Next" at bounding box center [894, 522] width 204 height 31
select select "10"
select select "03"
select select "1993"
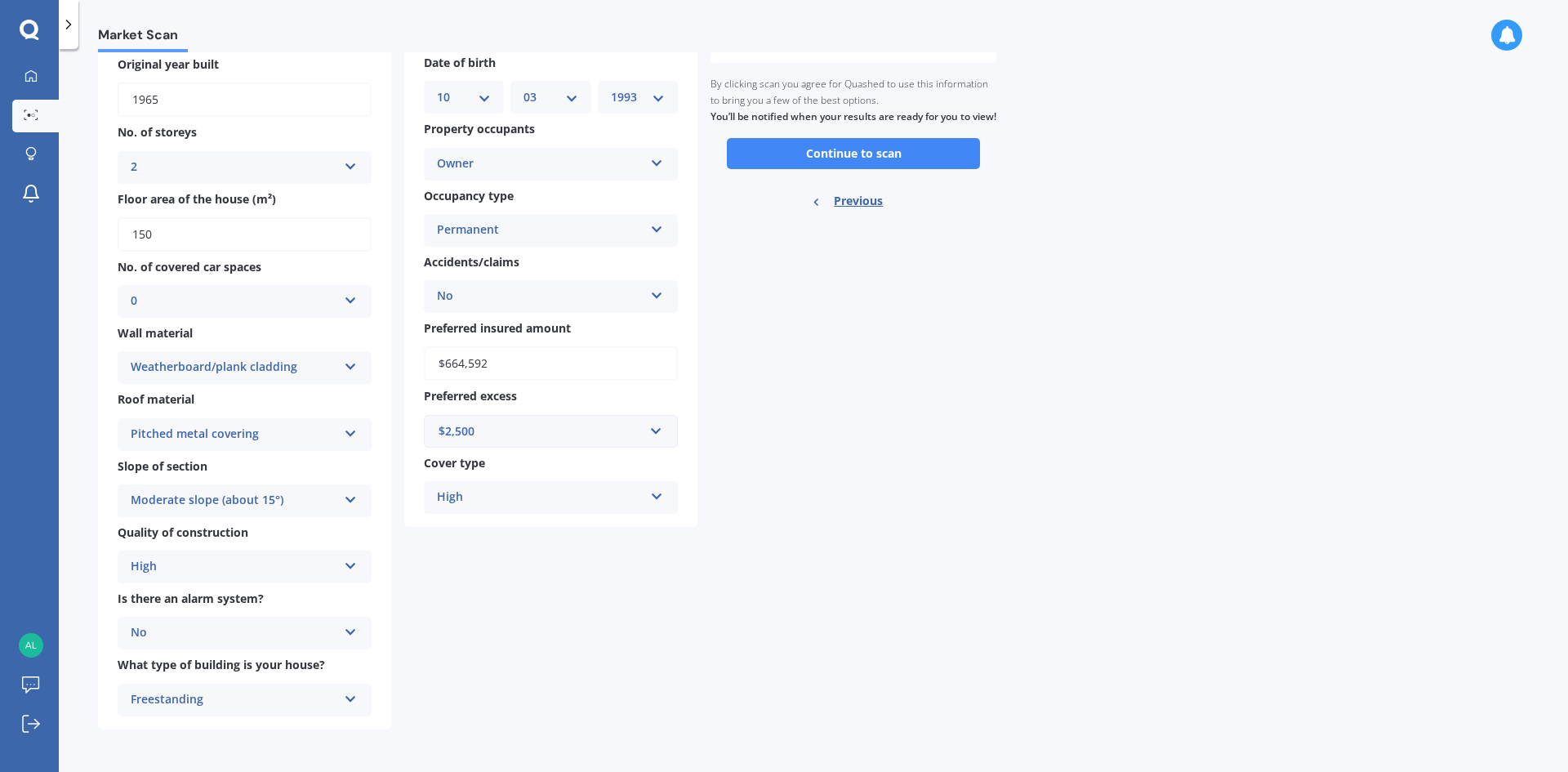
scroll to position [0, 0]
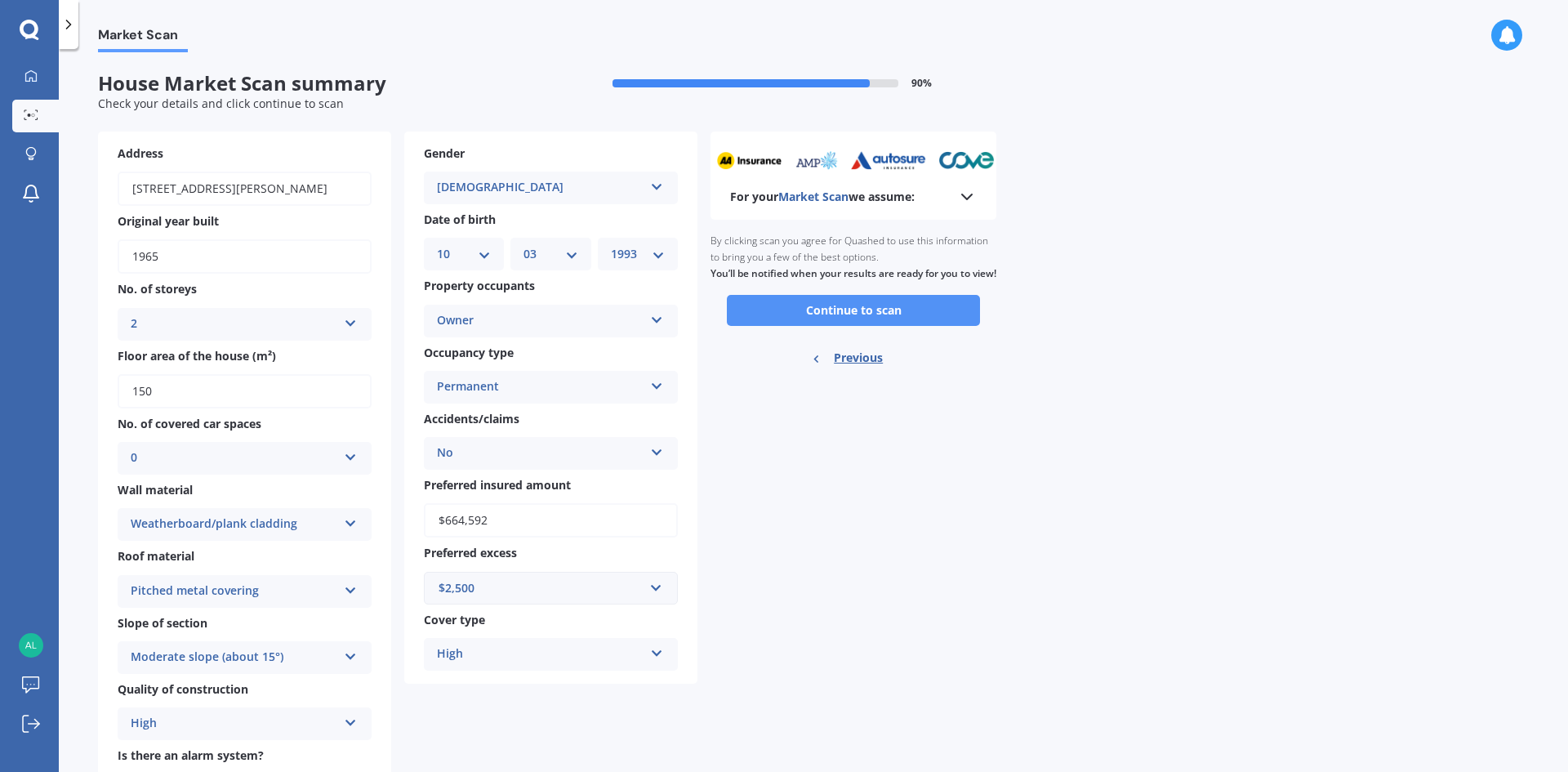
click at [869, 326] on button "Continue to scan" at bounding box center [853, 310] width 253 height 31
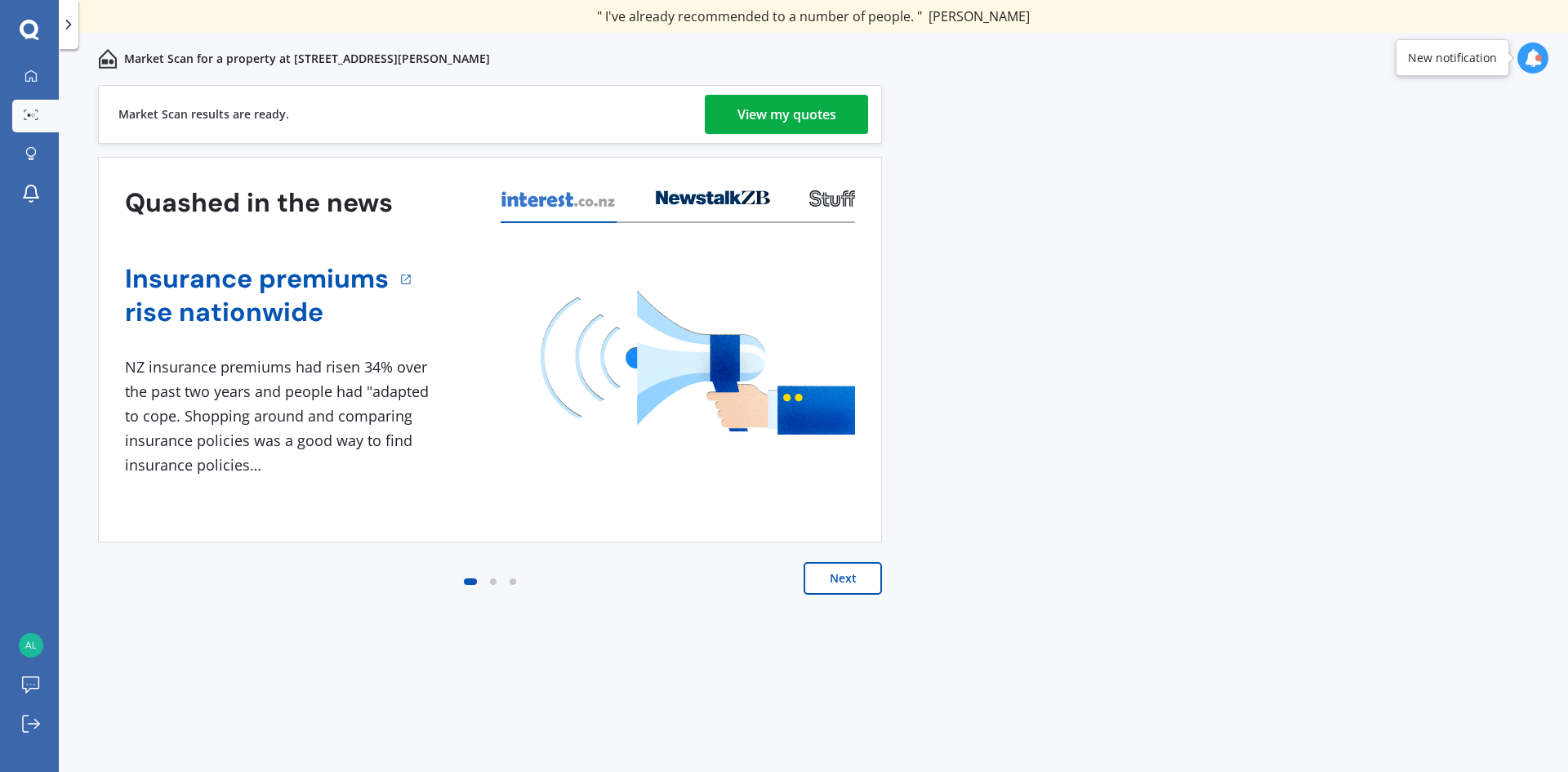
click at [755, 113] on div "View my quotes" at bounding box center [787, 115] width 99 height 39
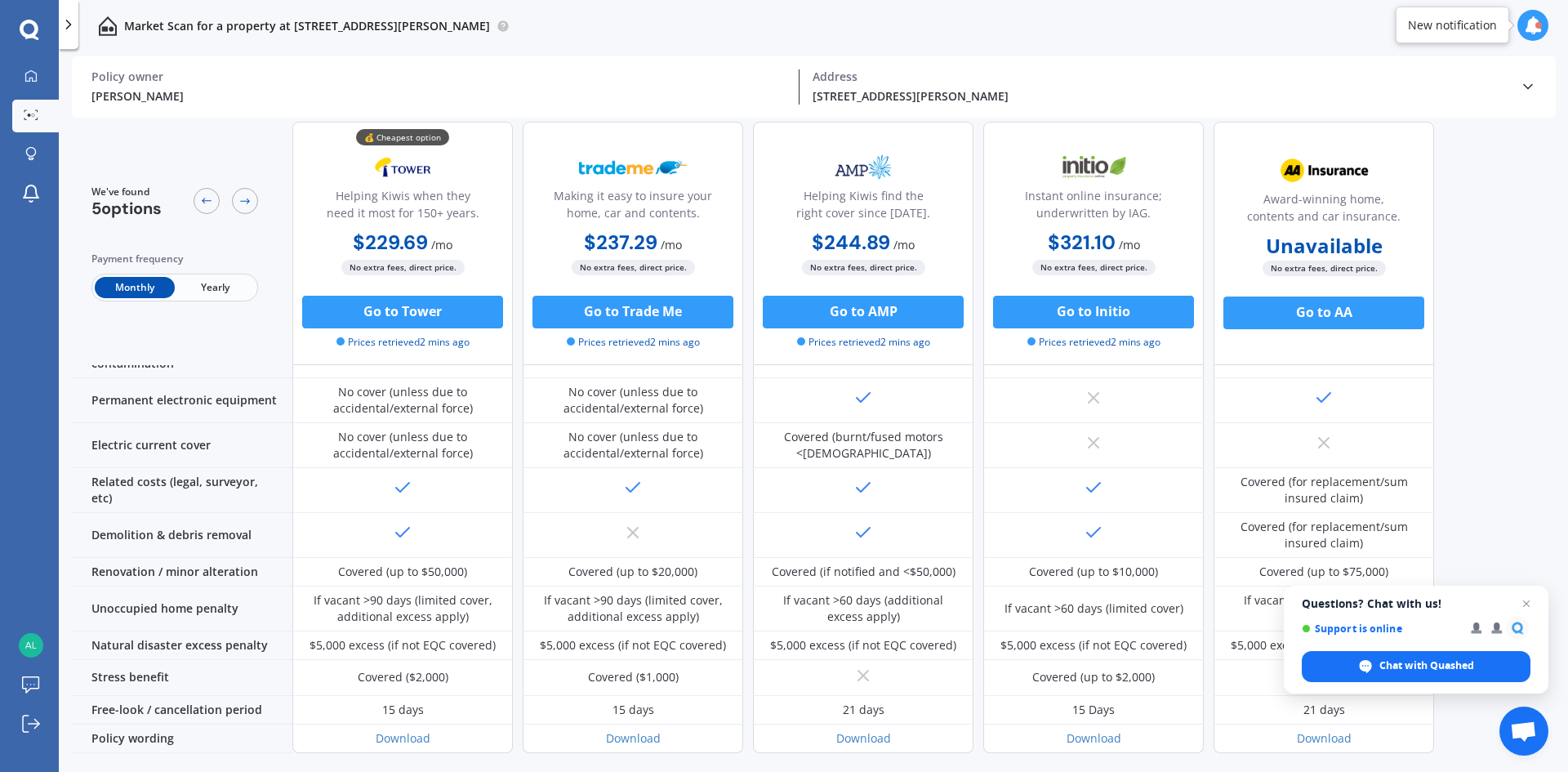
scroll to position [598, 0]
